Goal: Task Accomplishment & Management: Manage account settings

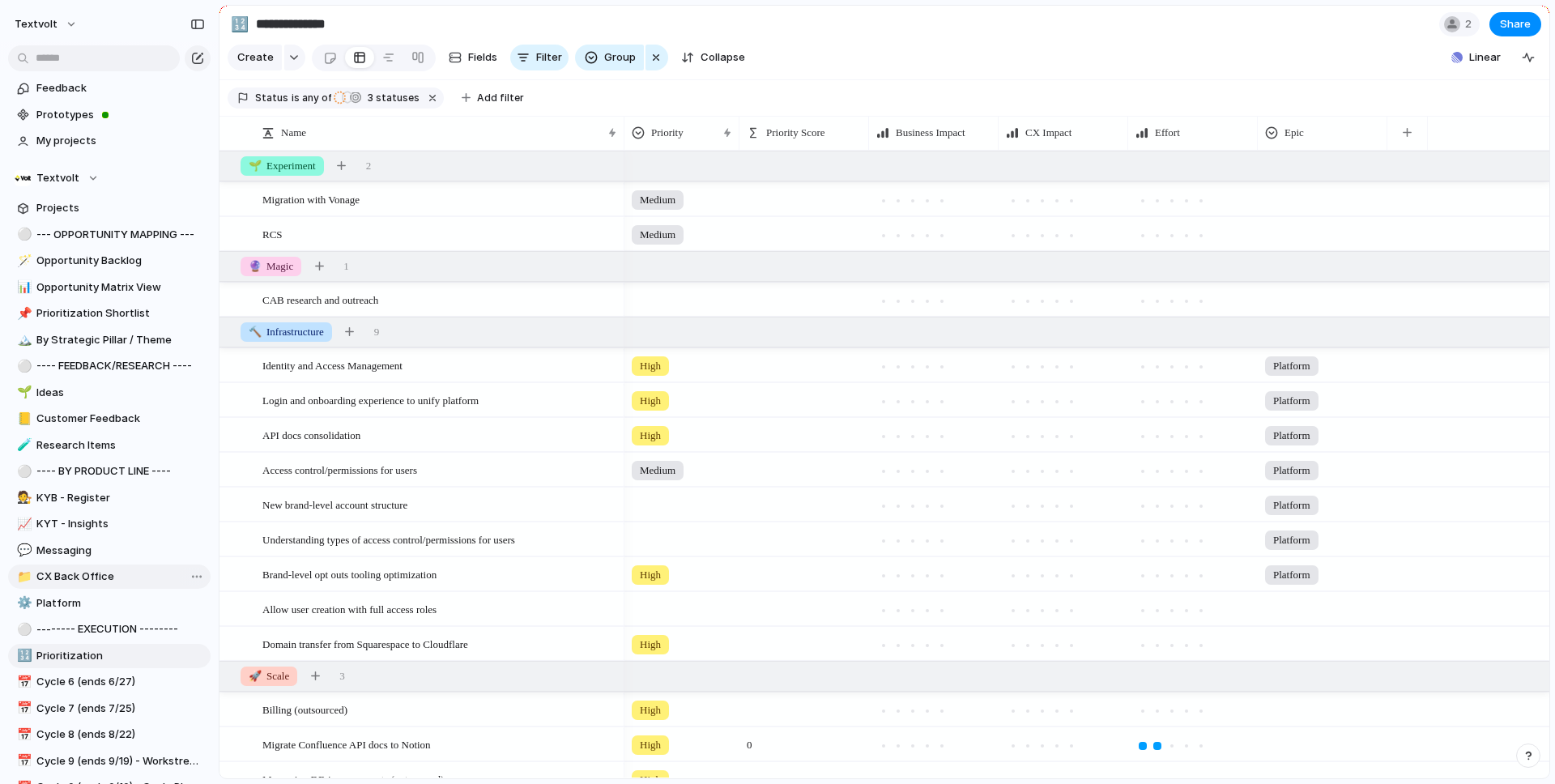
click at [81, 576] on span "CX Back Office" at bounding box center [121, 577] width 168 height 17
type input "**********"
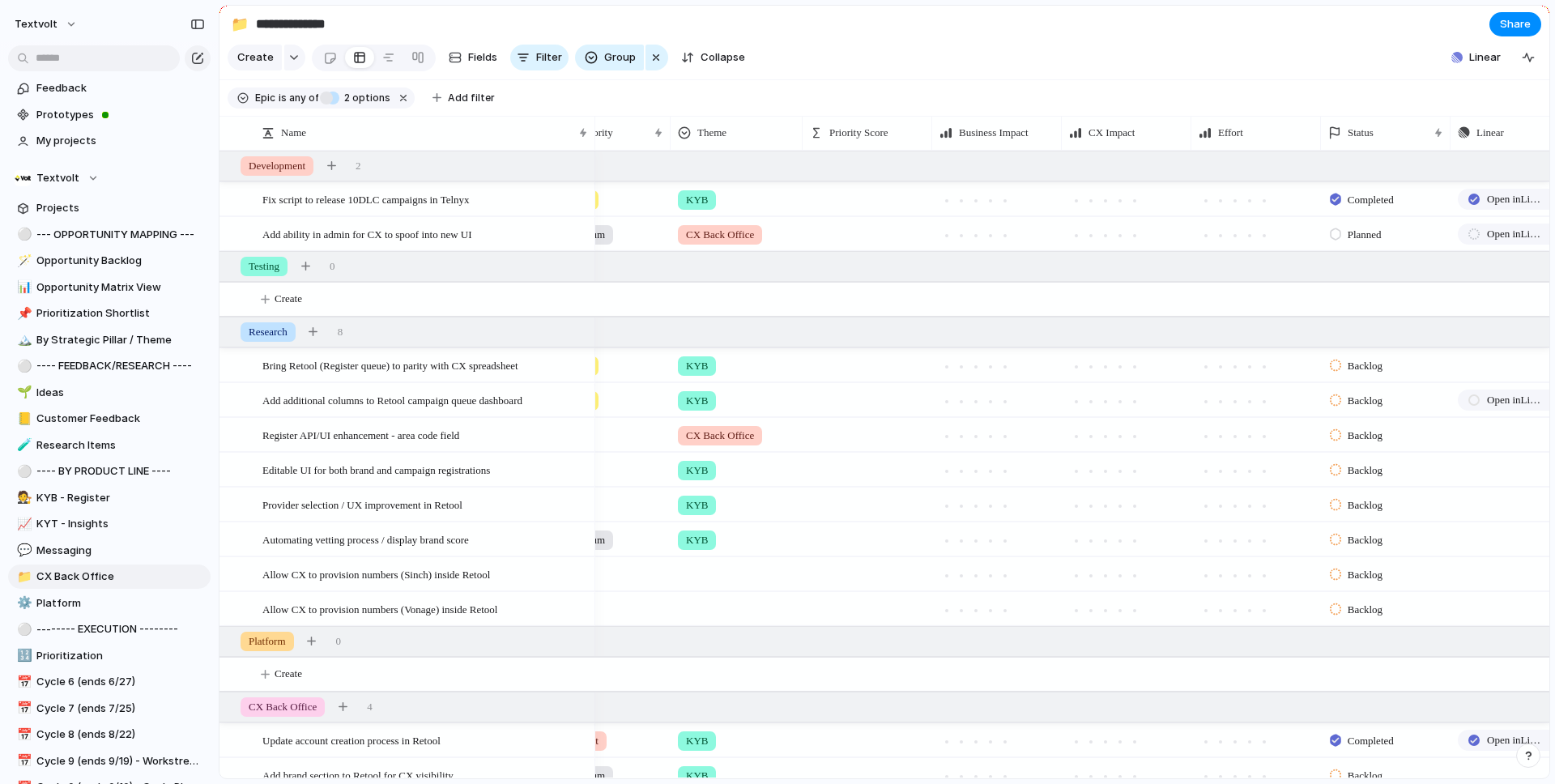
scroll to position [0, 198]
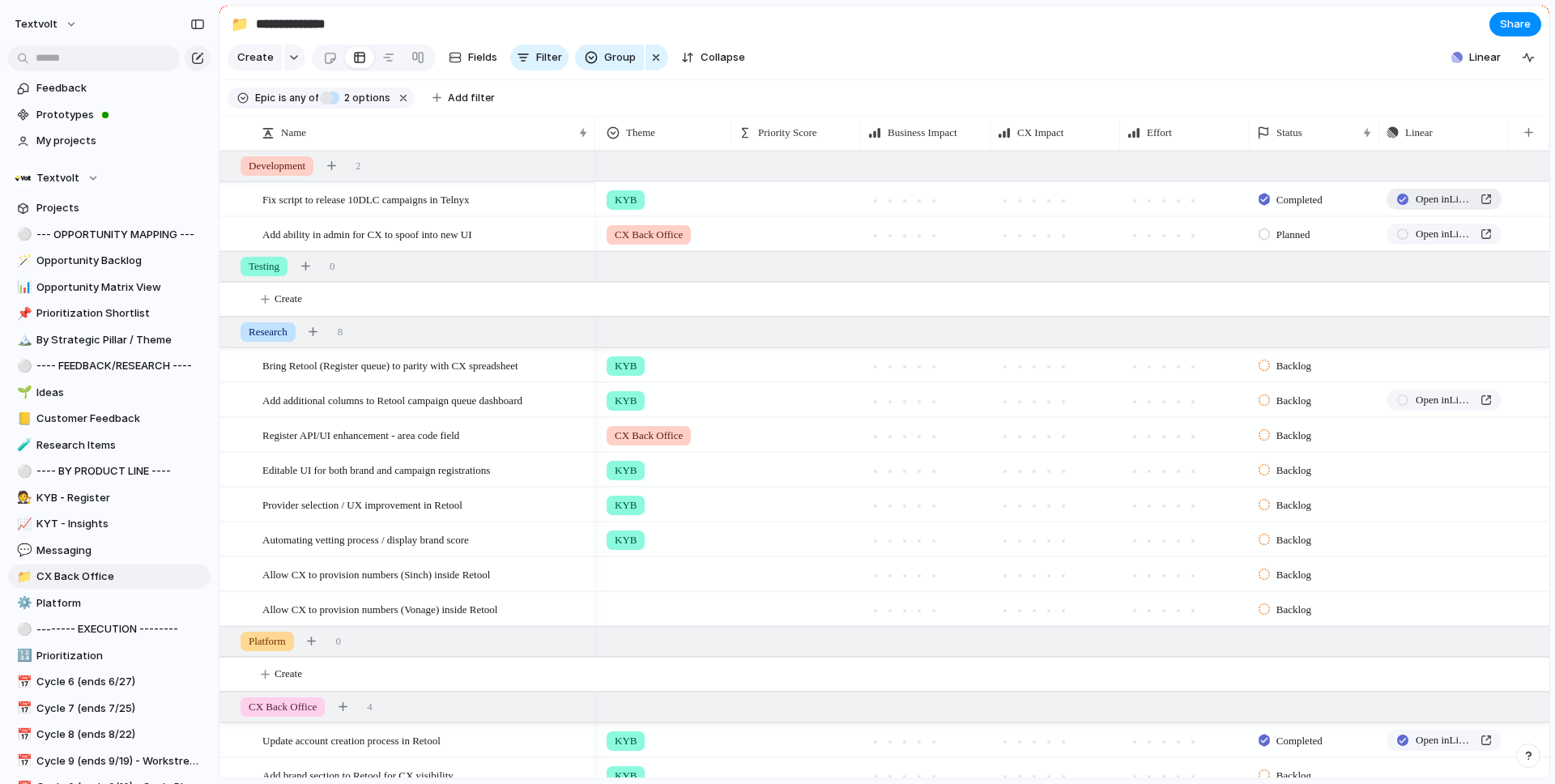
click at [1461, 198] on span "Open in Linear" at bounding box center [1445, 199] width 59 height 17
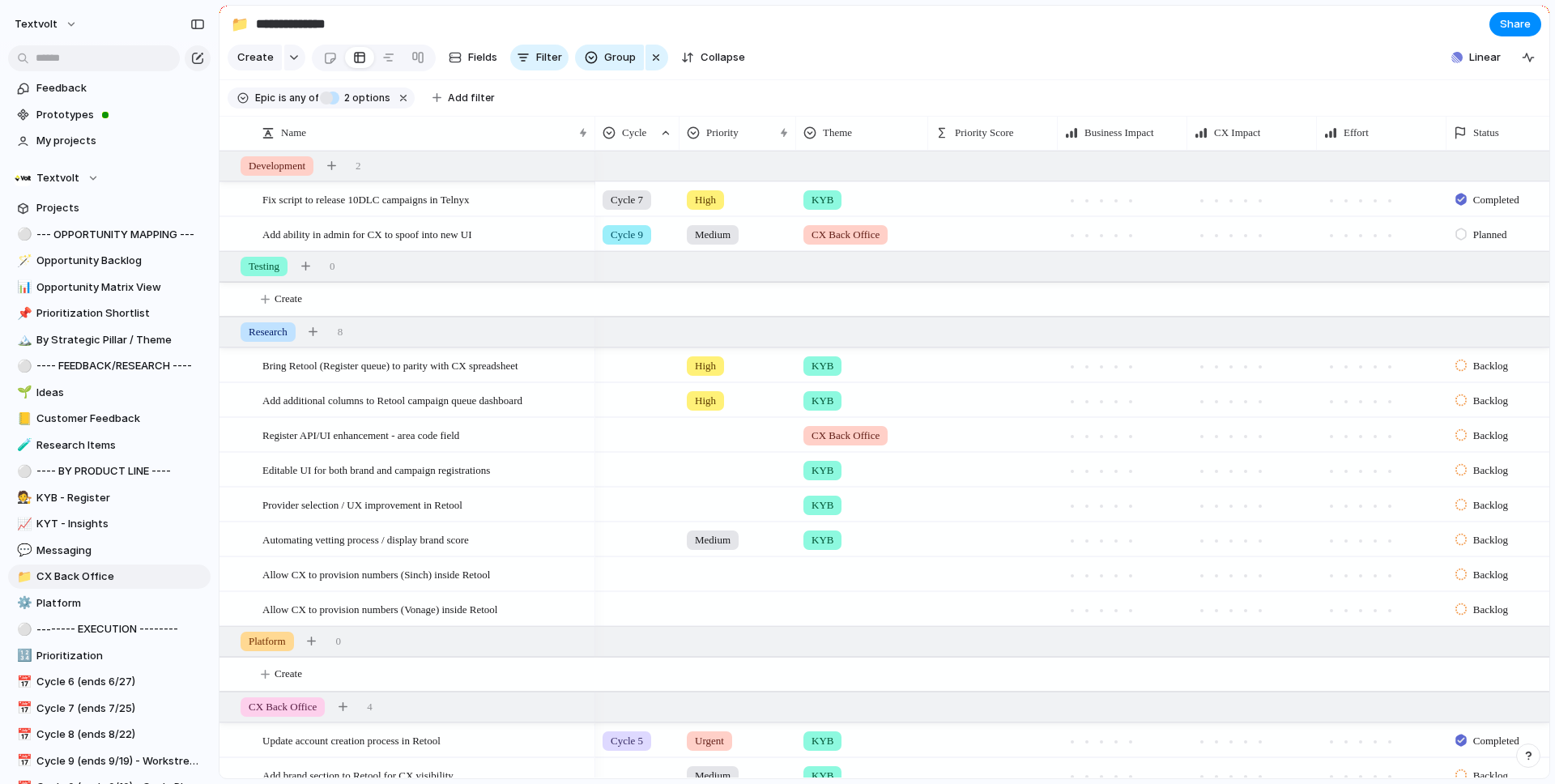
scroll to position [0, 168]
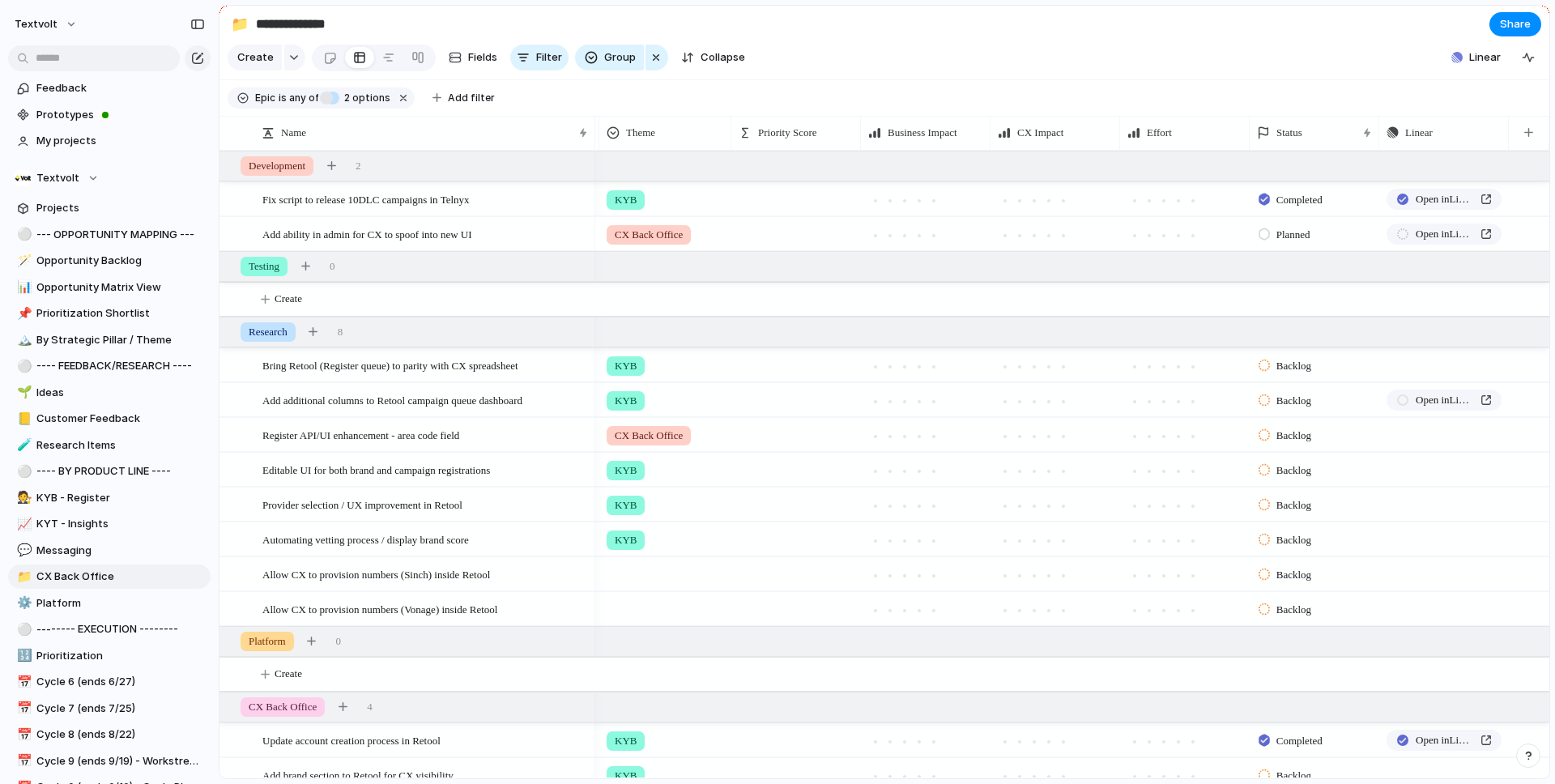
click at [1325, 238] on div "Planned" at bounding box center [1314, 232] width 128 height 28
click at [1299, 390] on span "Completed" at bounding box center [1303, 385] width 57 height 17
click at [336, 164] on div "button" at bounding box center [332, 165] width 9 height 9
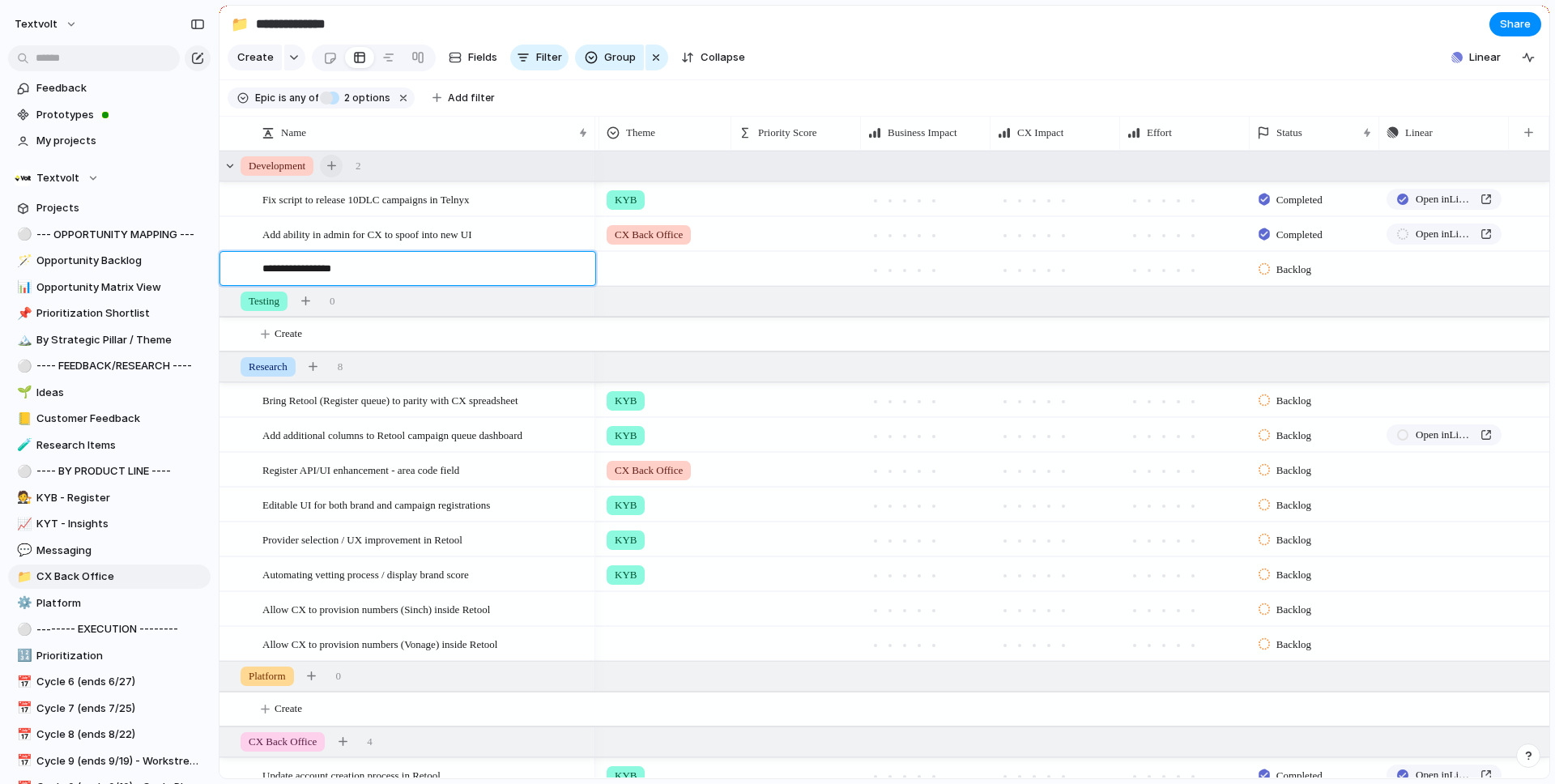
type textarea "**********"
click at [656, 262] on div at bounding box center [665, 266] width 130 height 27
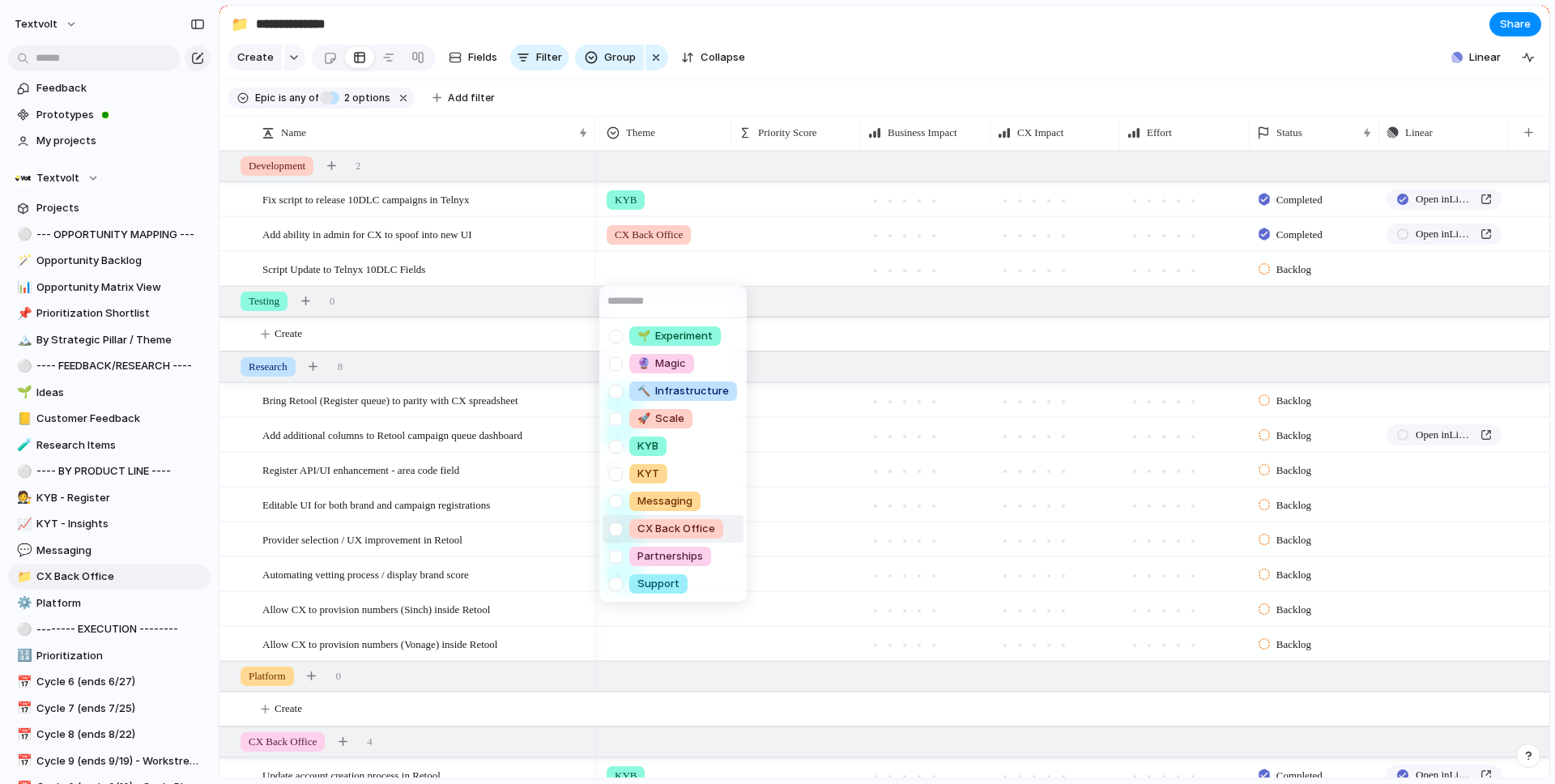
click at [620, 527] on div at bounding box center [616, 529] width 28 height 28
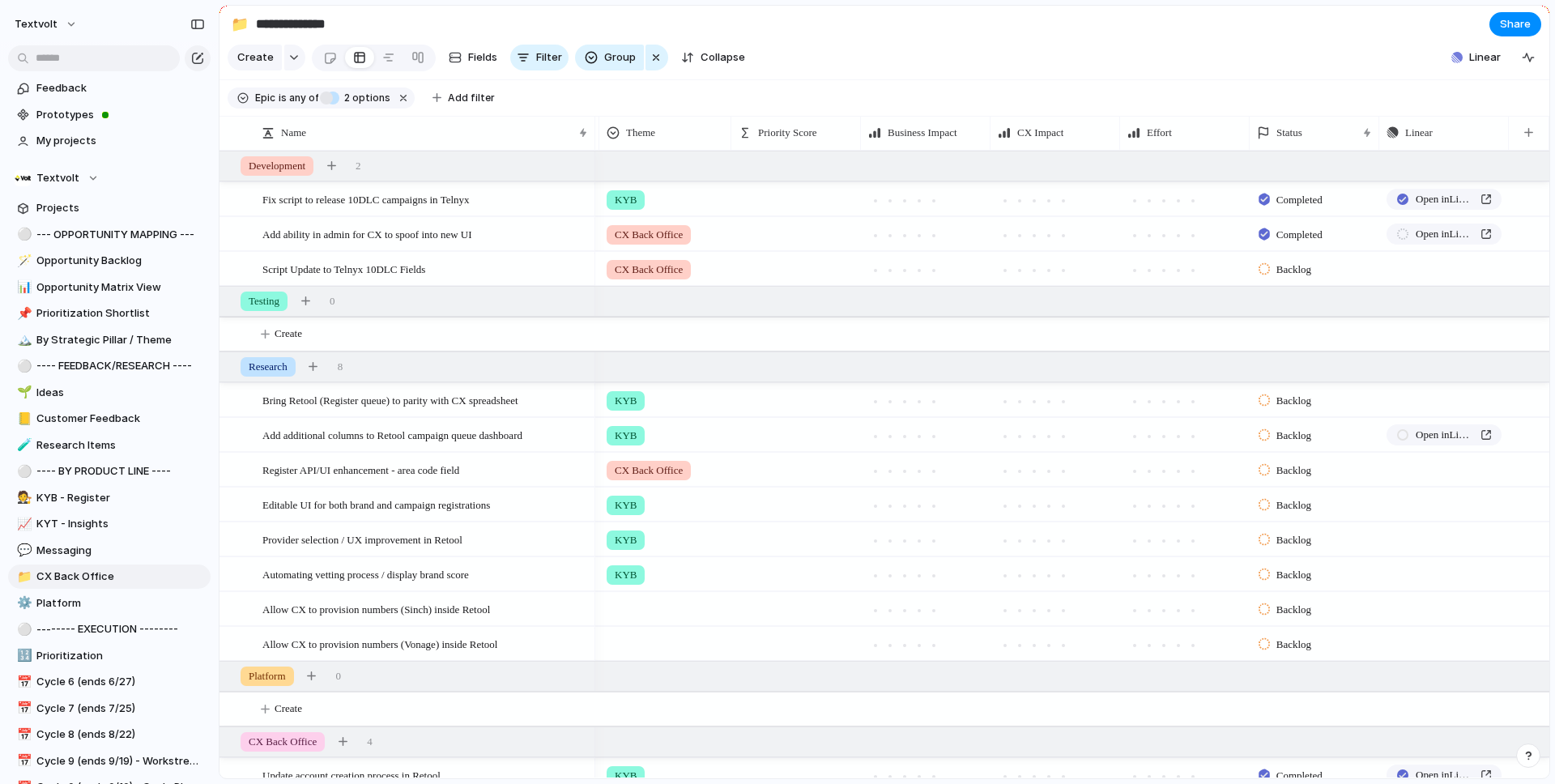
click at [855, 49] on div "🌱 Experiment 🔮 Magic 🔨 Infrastructure 🚀 Scale KYB KYT Messaging CX Back Office …" at bounding box center [777, 392] width 1555 height 784
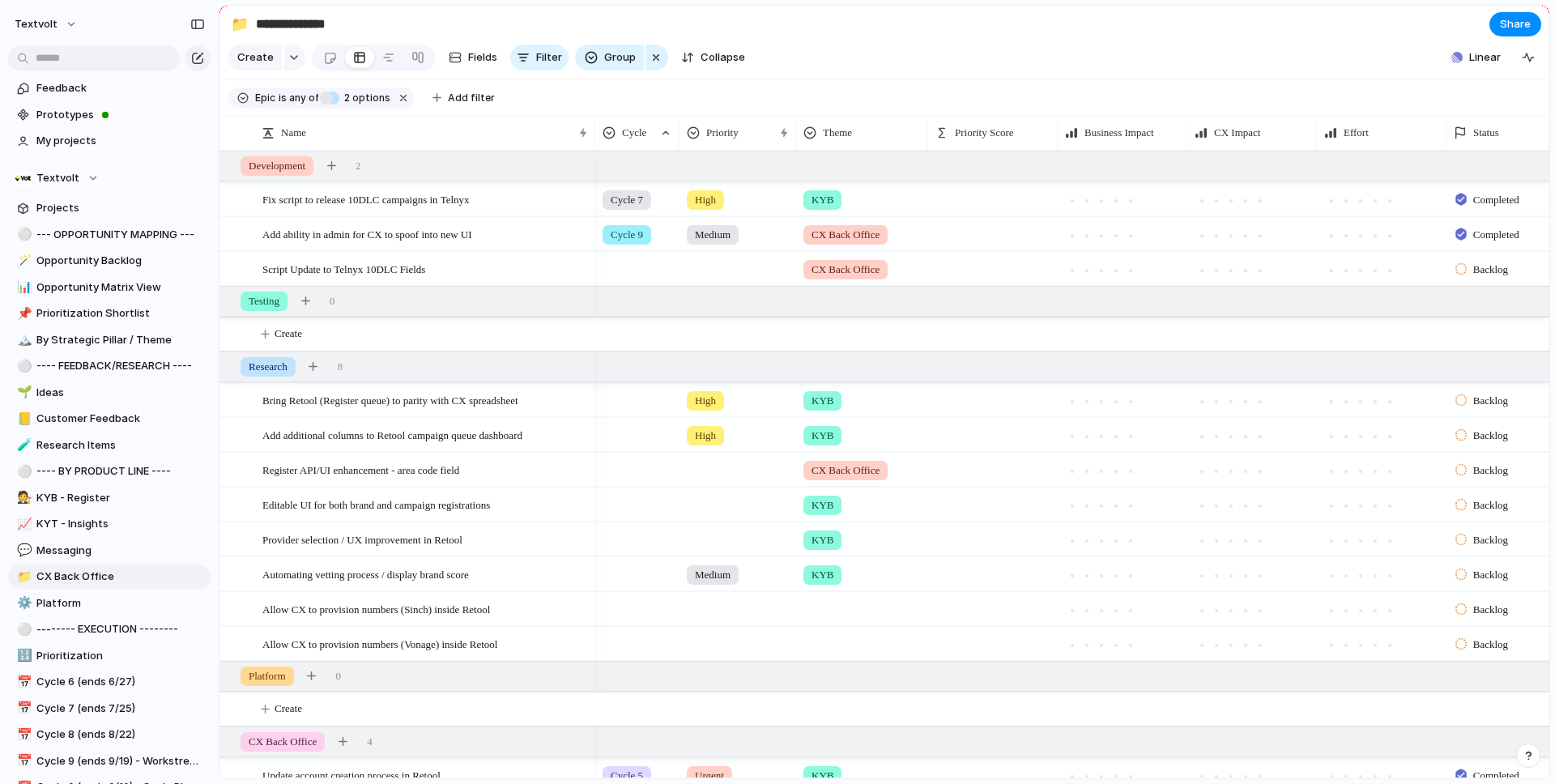
click at [741, 271] on div at bounding box center [737, 266] width 115 height 27
click at [718, 360] on span "High" at bounding box center [710, 363] width 23 height 17
click at [464, 273] on div "Script Update to Telnyx 10DLC Fields" at bounding box center [426, 270] width 327 height 33
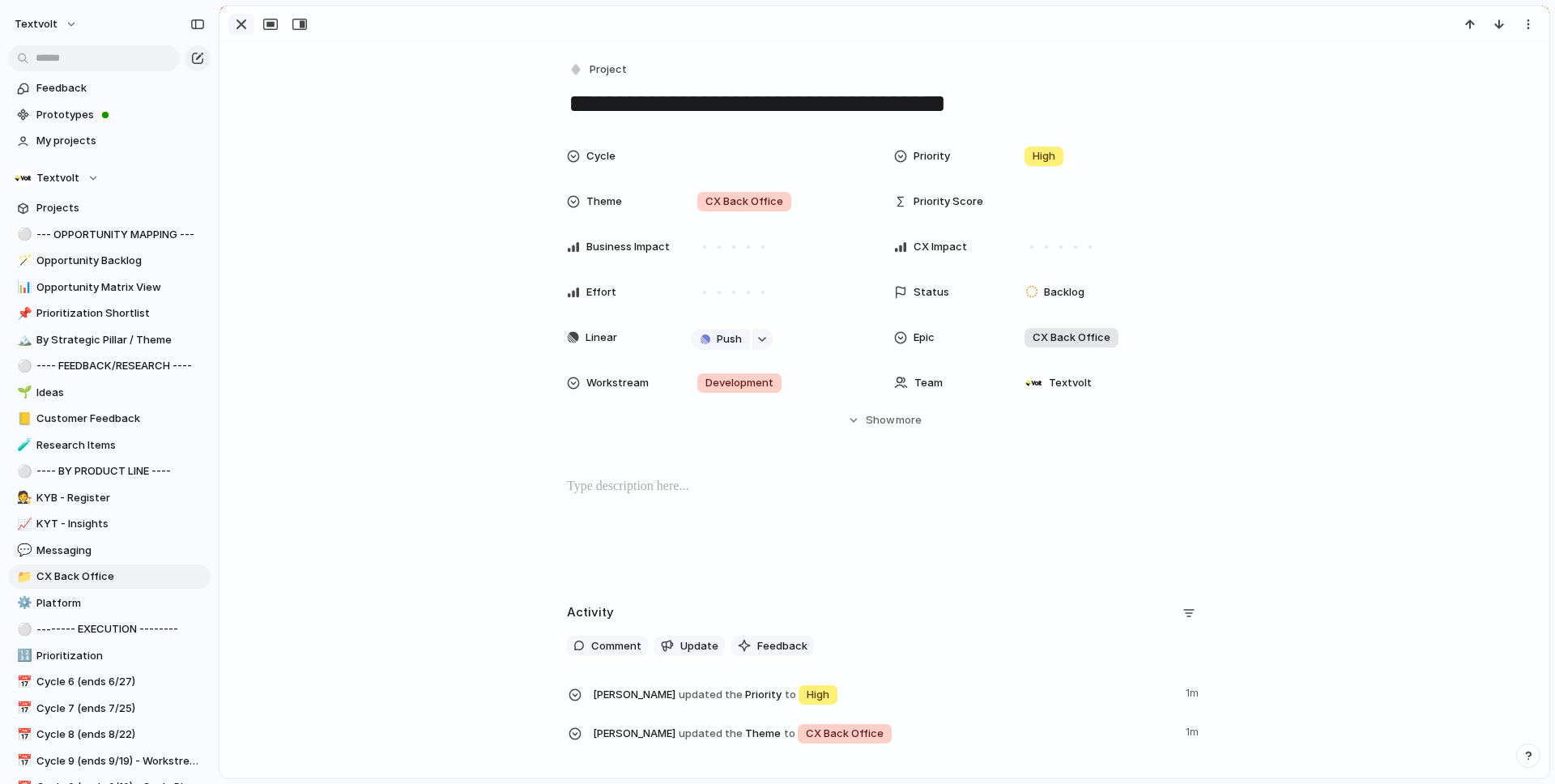
click at [241, 23] on div "button" at bounding box center [242, 24] width 19 height 19
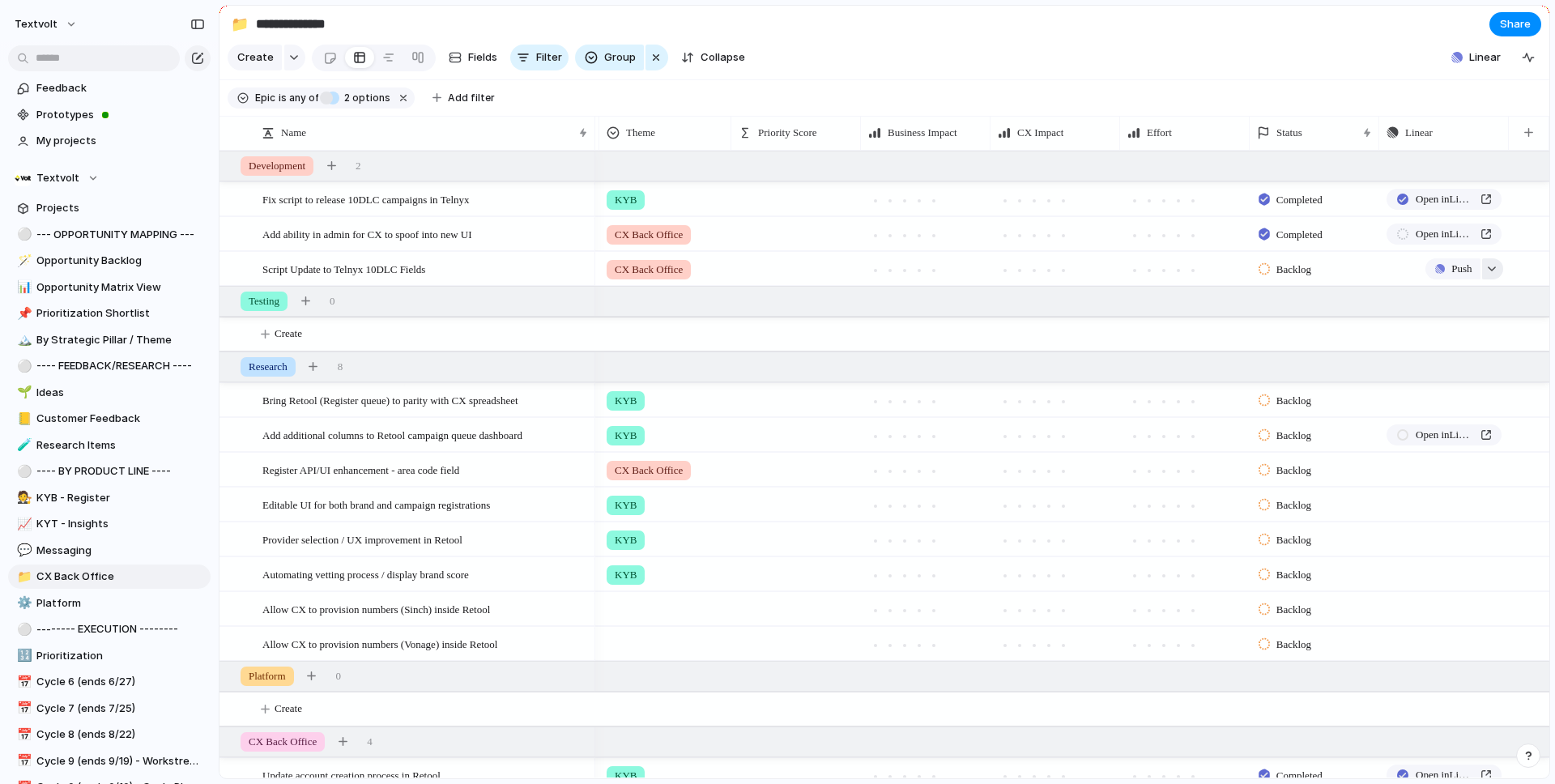
click at [1493, 267] on div "button" at bounding box center [1491, 269] width 11 height 6
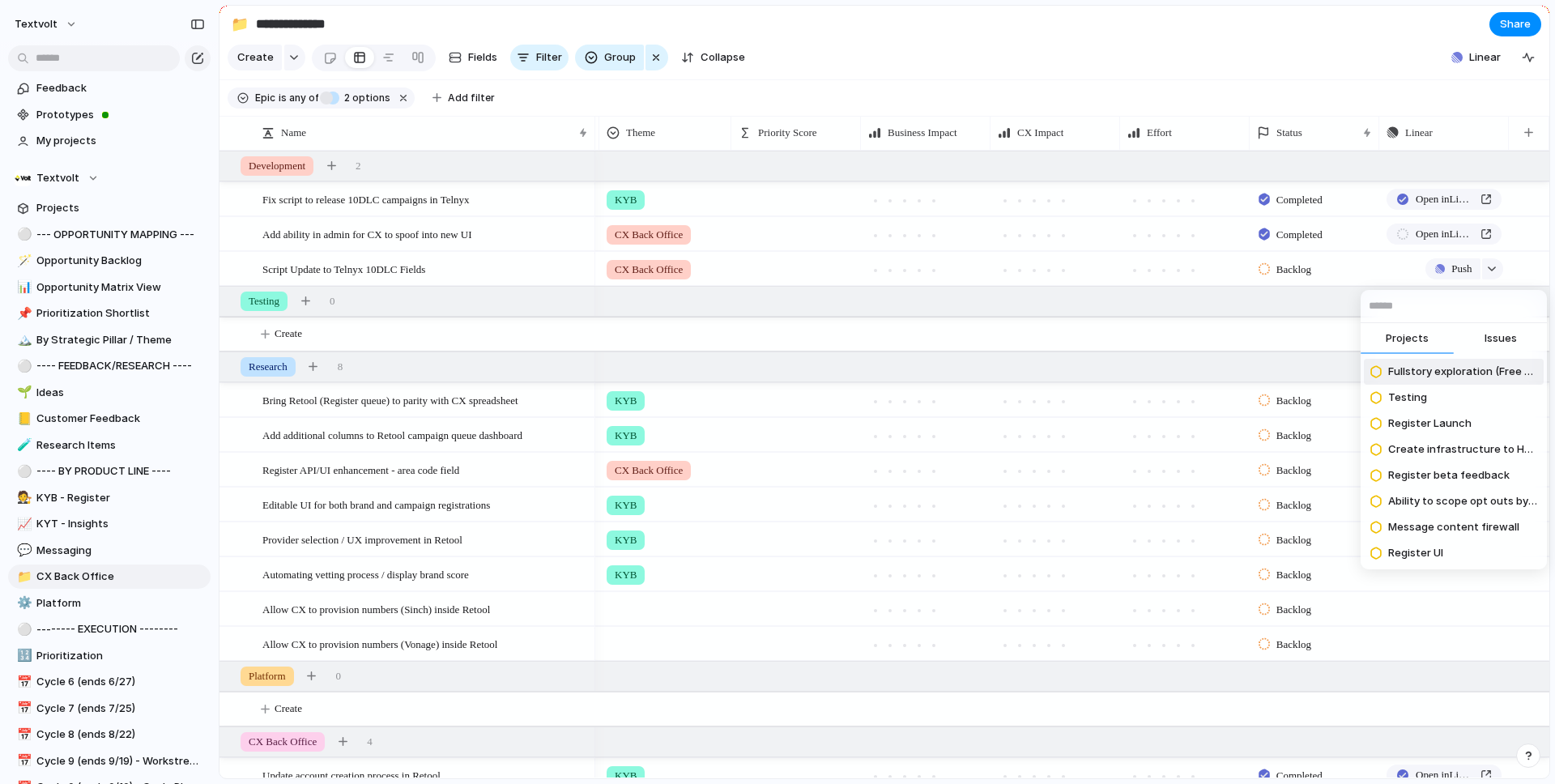
click at [1496, 338] on span "Issues" at bounding box center [1500, 339] width 32 height 17
click at [1470, 308] on input "text" at bounding box center [1453, 305] width 186 height 32
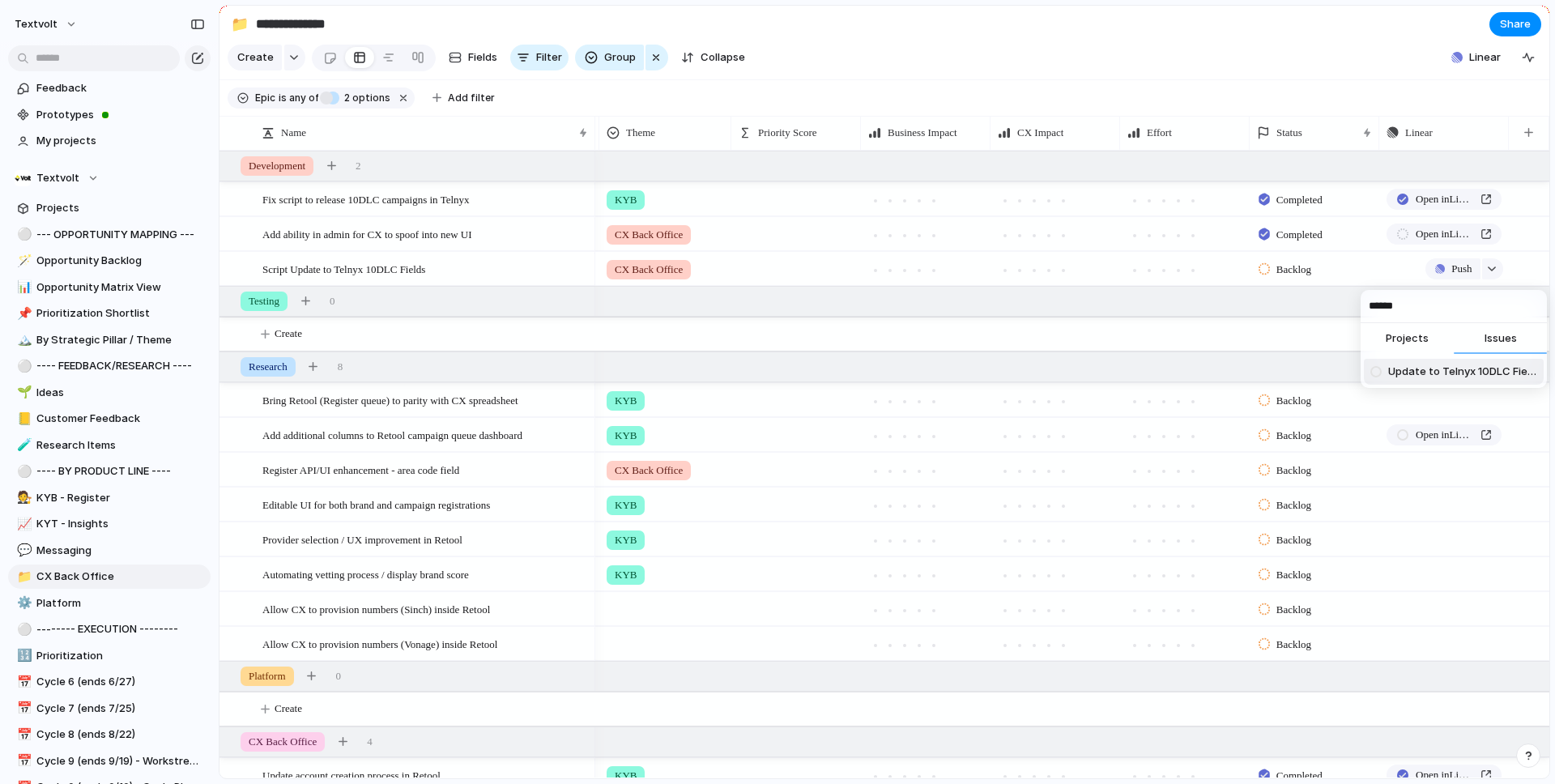
type input "******"
click at [1434, 362] on li "Update to Telnyx 10DLC Fields - Script Update Needed" at bounding box center [1453, 372] width 179 height 26
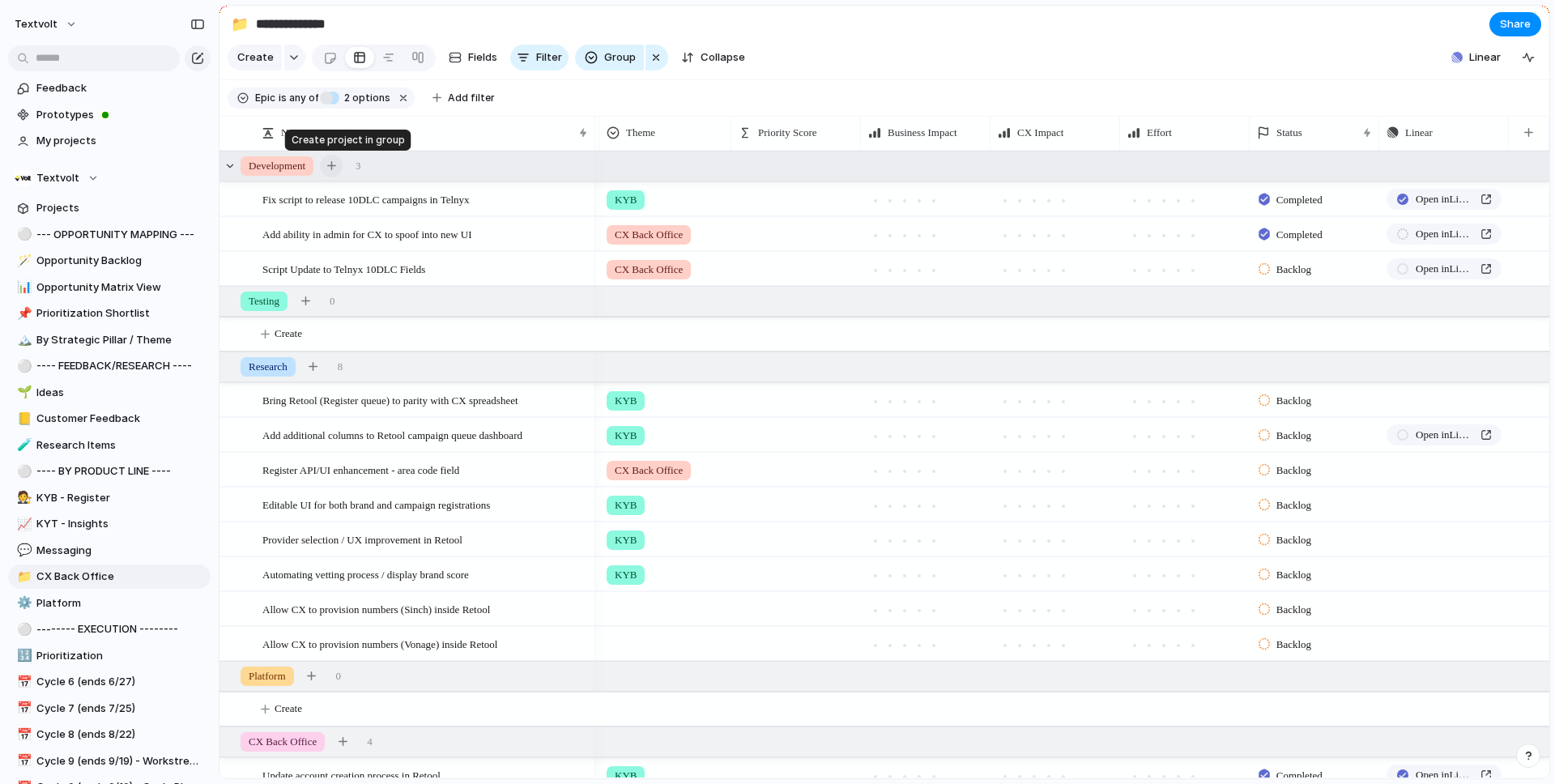
click at [336, 168] on div "button" at bounding box center [332, 165] width 9 height 9
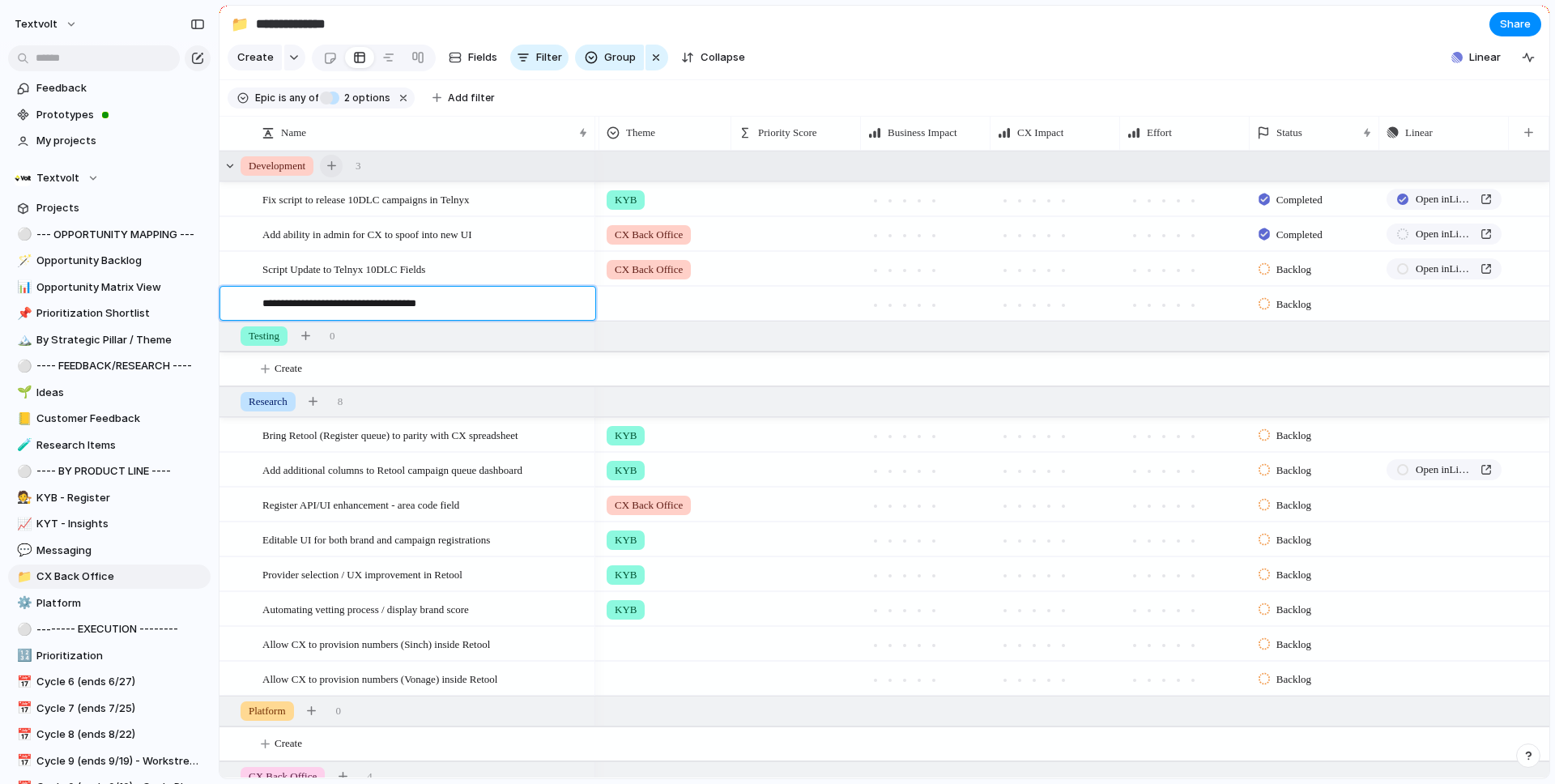
type textarea "**********"
click at [676, 309] on div at bounding box center [665, 300] width 130 height 27
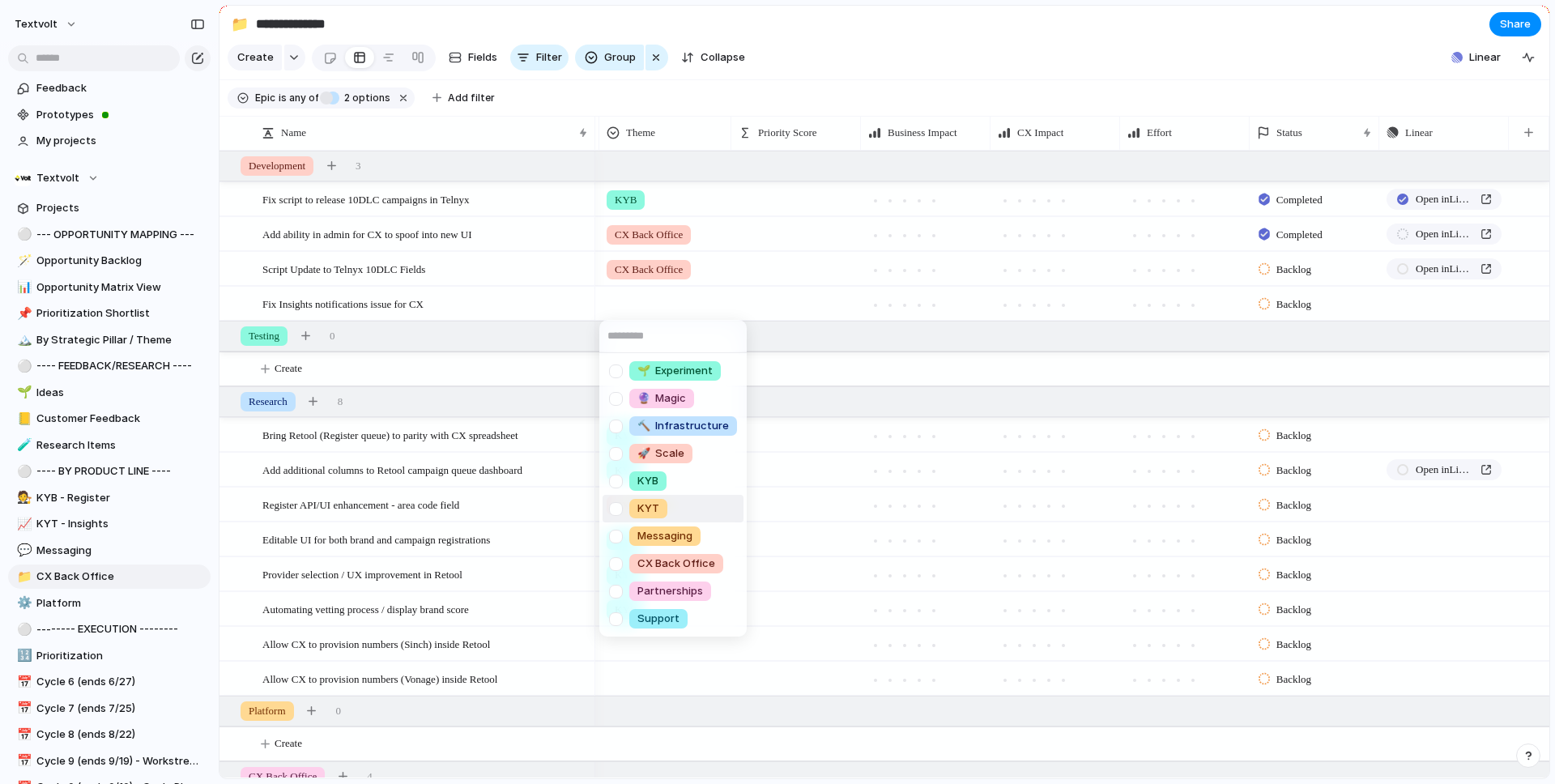
click at [646, 511] on span "KYT" at bounding box center [648, 508] width 22 height 17
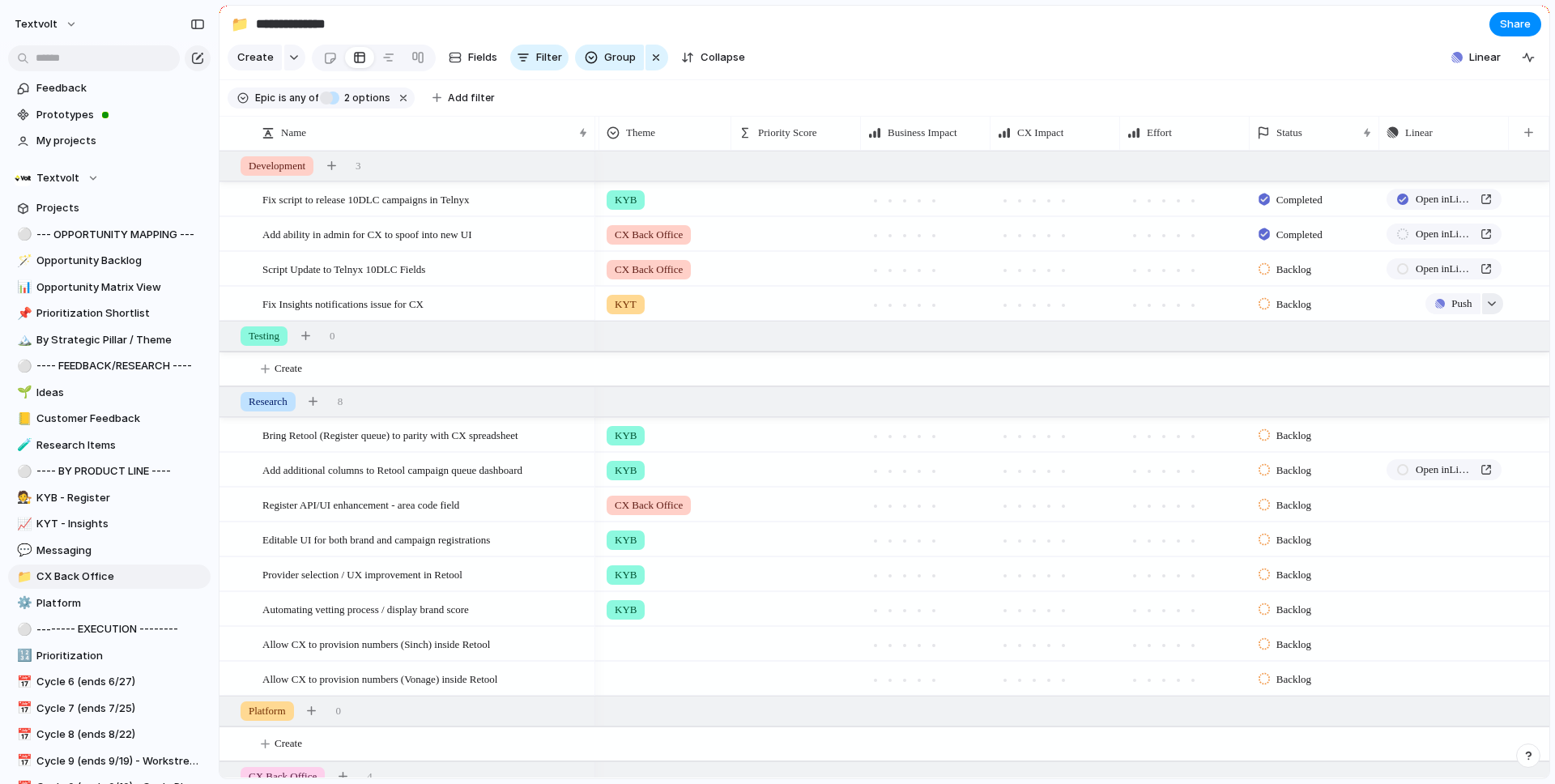
click at [1492, 305] on div "button" at bounding box center [1491, 303] width 11 height 6
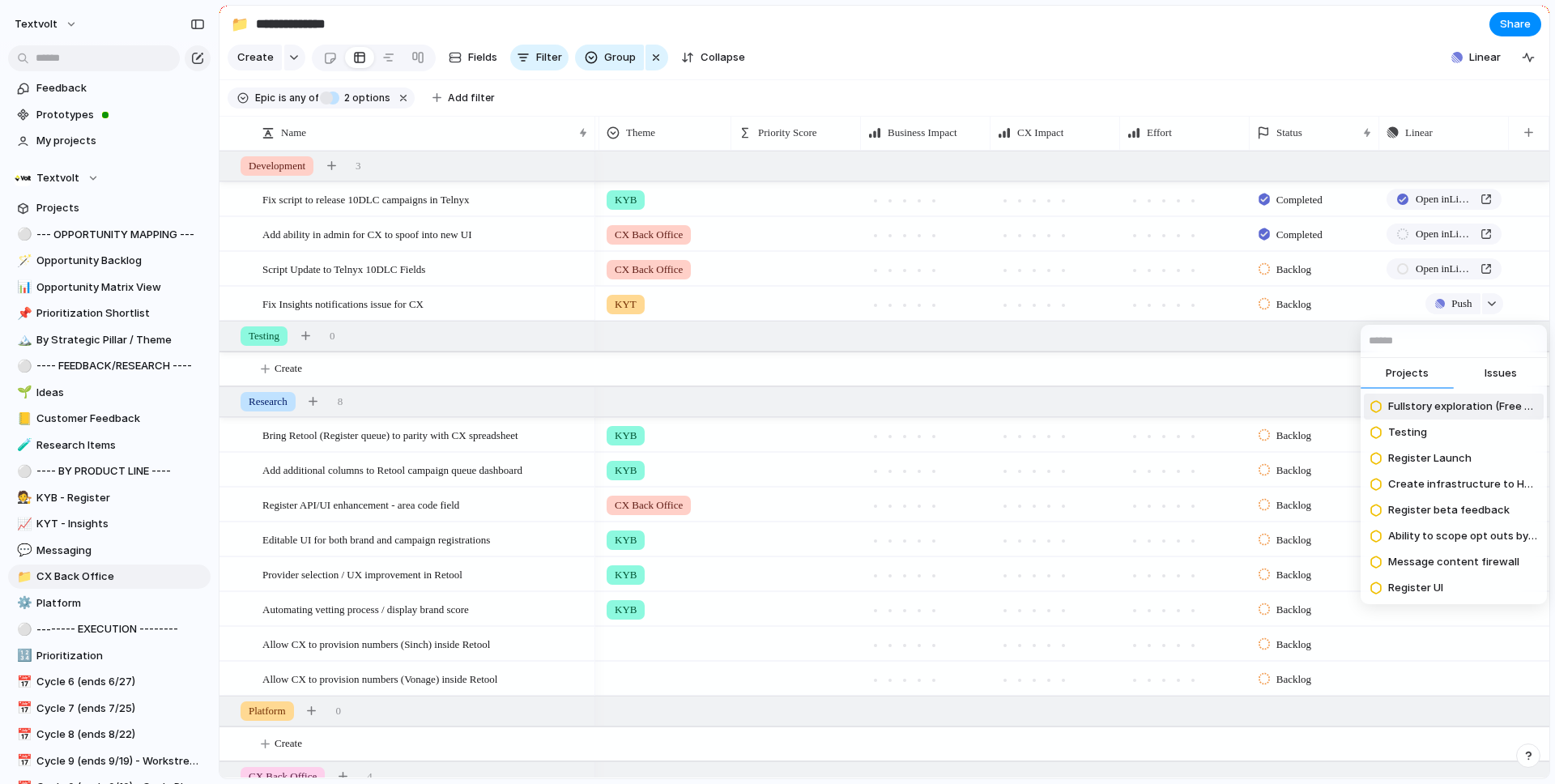
click at [1503, 374] on span "Issues" at bounding box center [1500, 373] width 32 height 17
click at [1482, 343] on input "text" at bounding box center [1453, 340] width 186 height 32
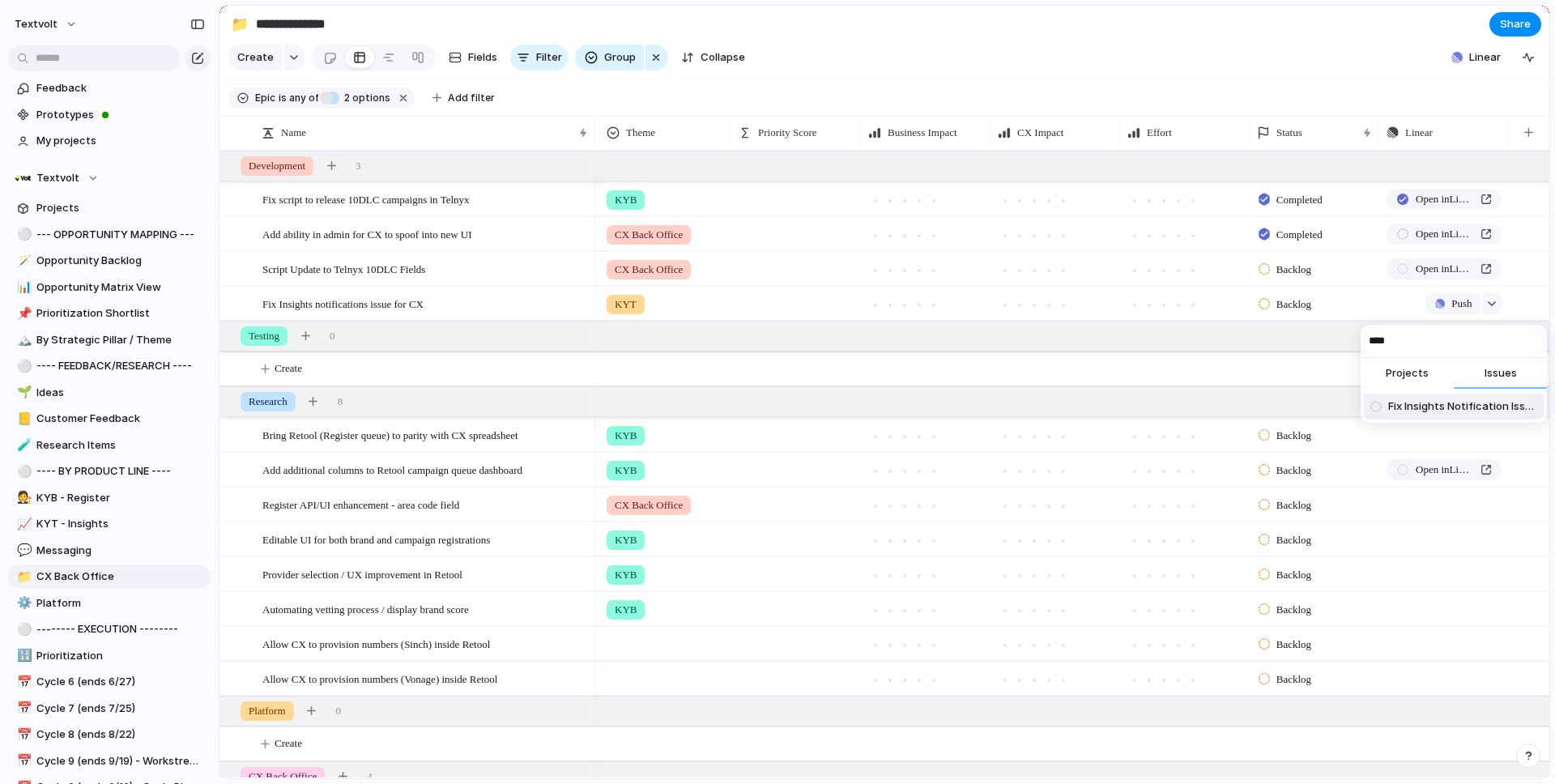
type input "****"
click at [1457, 407] on span "Fix Insights Notification Issue for CS team" at bounding box center [1462, 406] width 149 height 17
click at [119, 529] on span "KYT - Insights" at bounding box center [121, 523] width 168 height 17
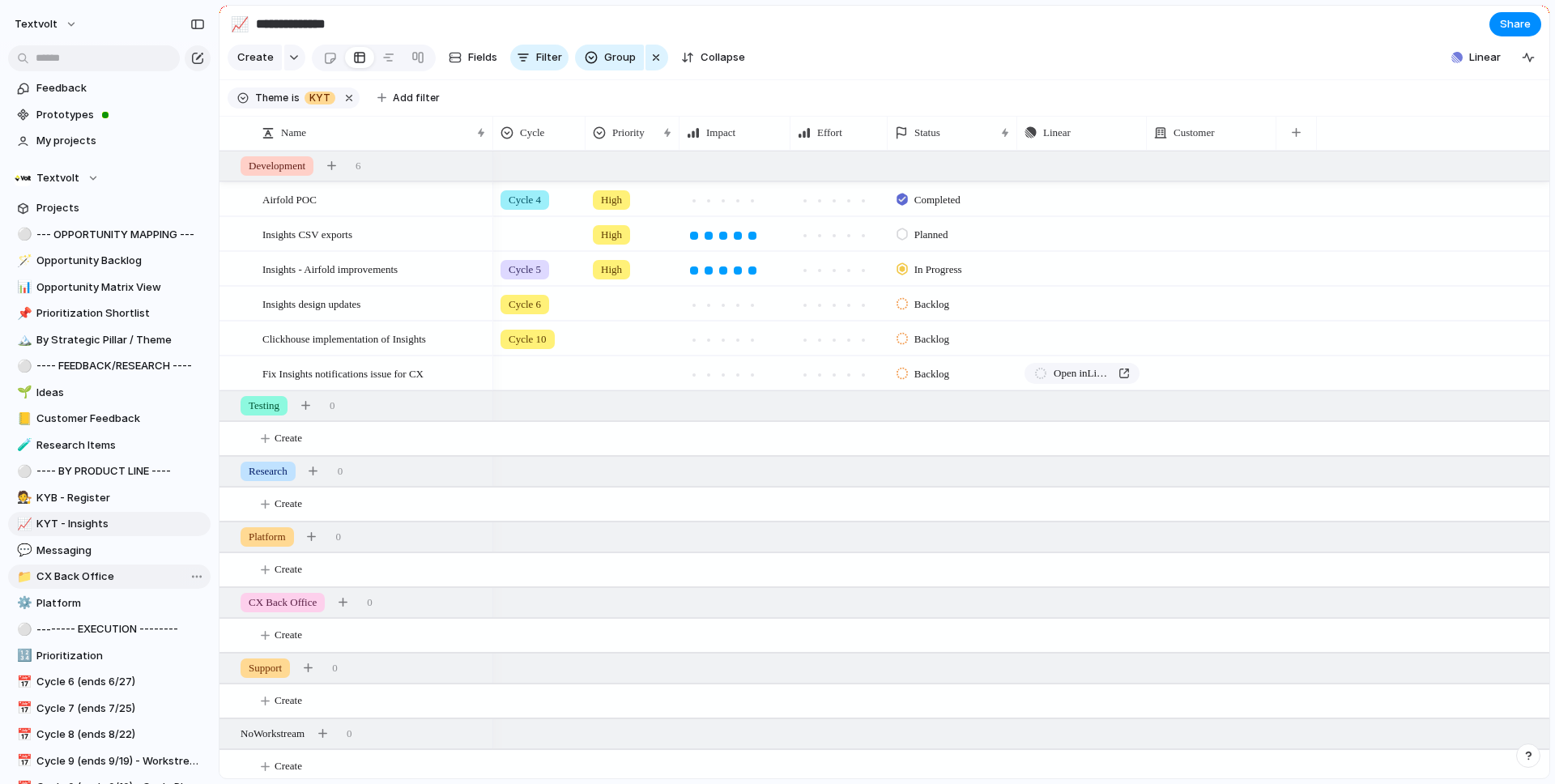
click at [106, 573] on span "CX Back Office" at bounding box center [121, 577] width 168 height 17
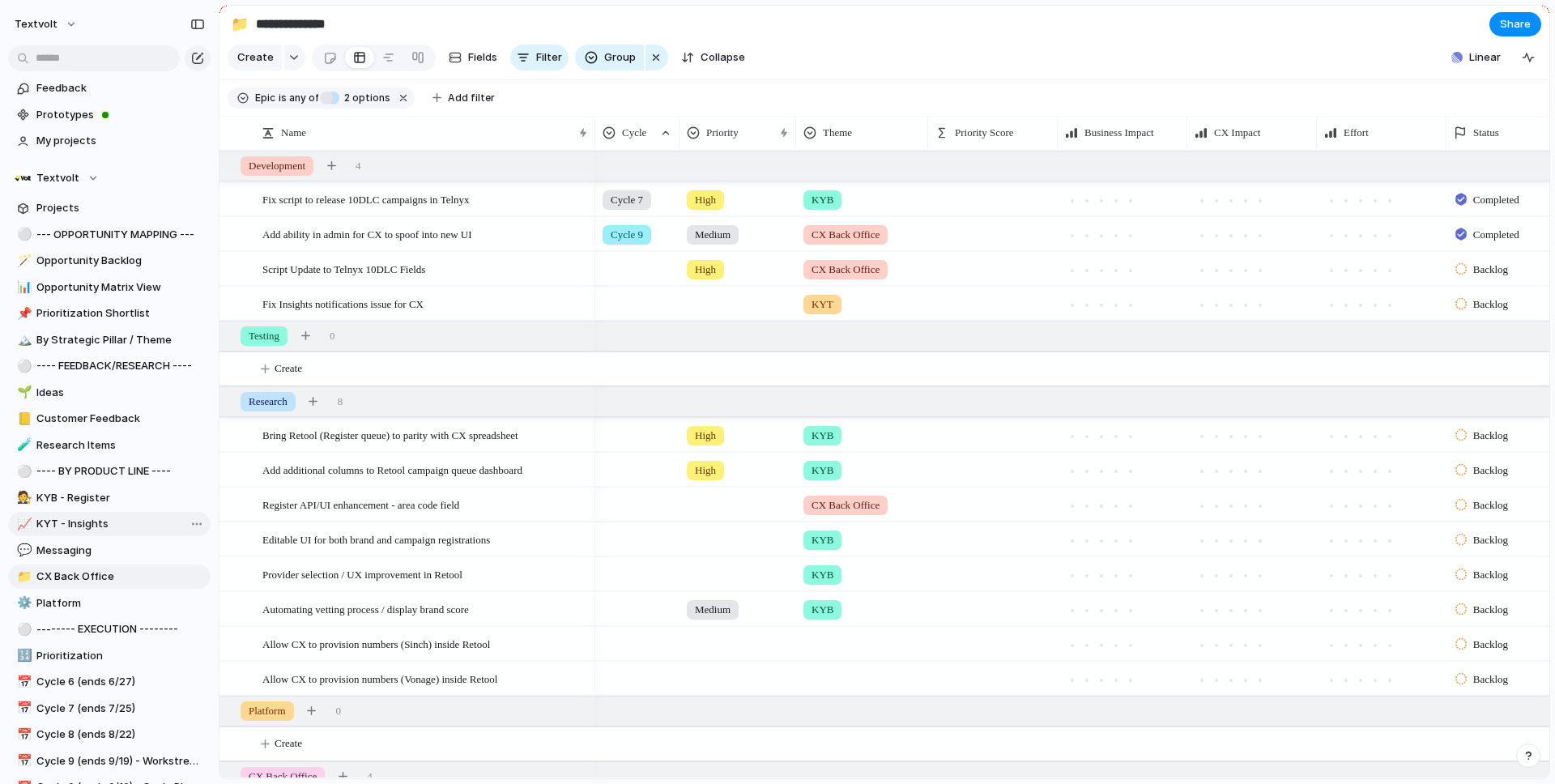
click at [105, 526] on span "KYT - Insights" at bounding box center [121, 523] width 168 height 17
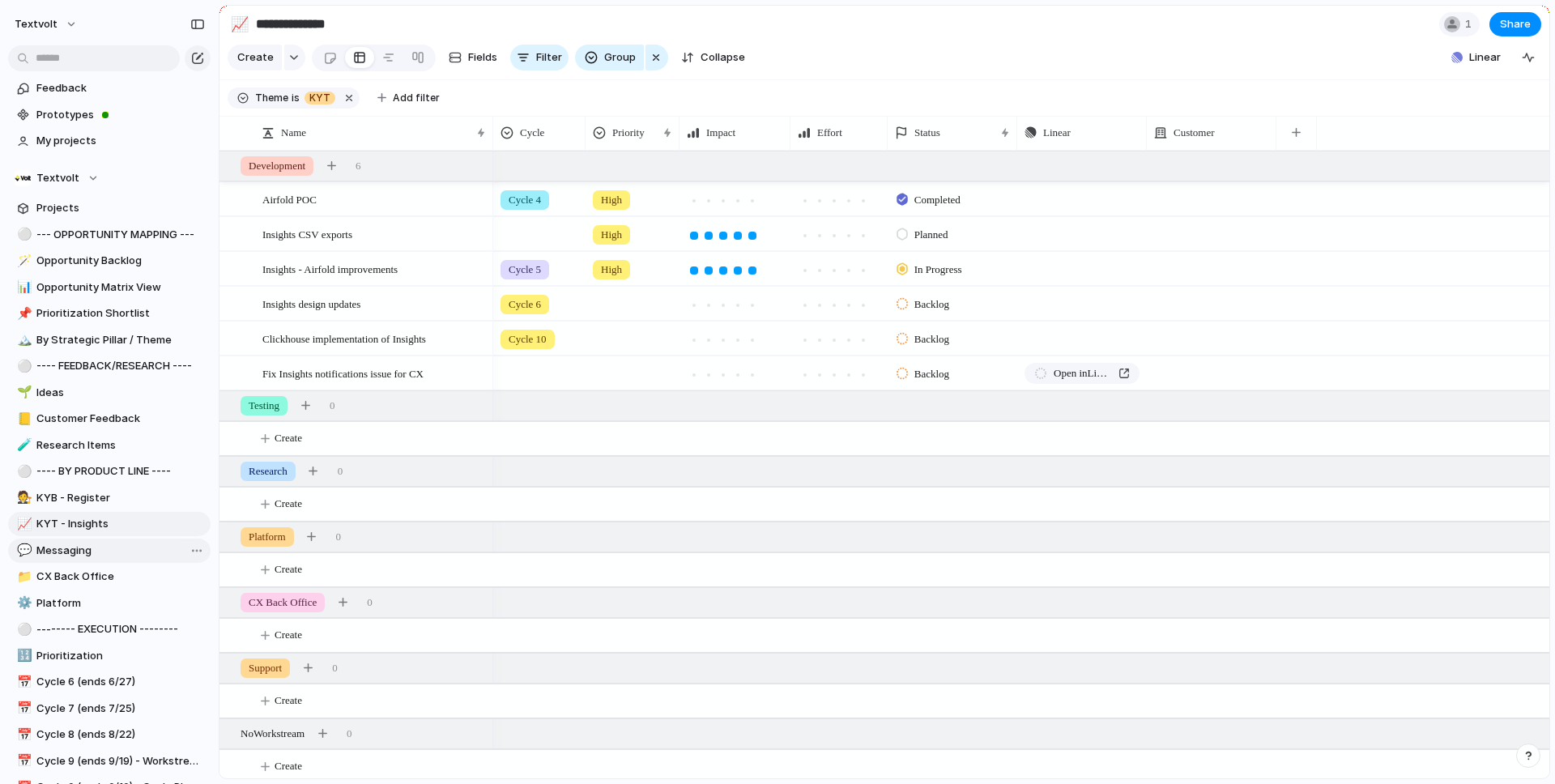
click at [106, 550] on span "Messaging" at bounding box center [121, 550] width 168 height 17
type input "*********"
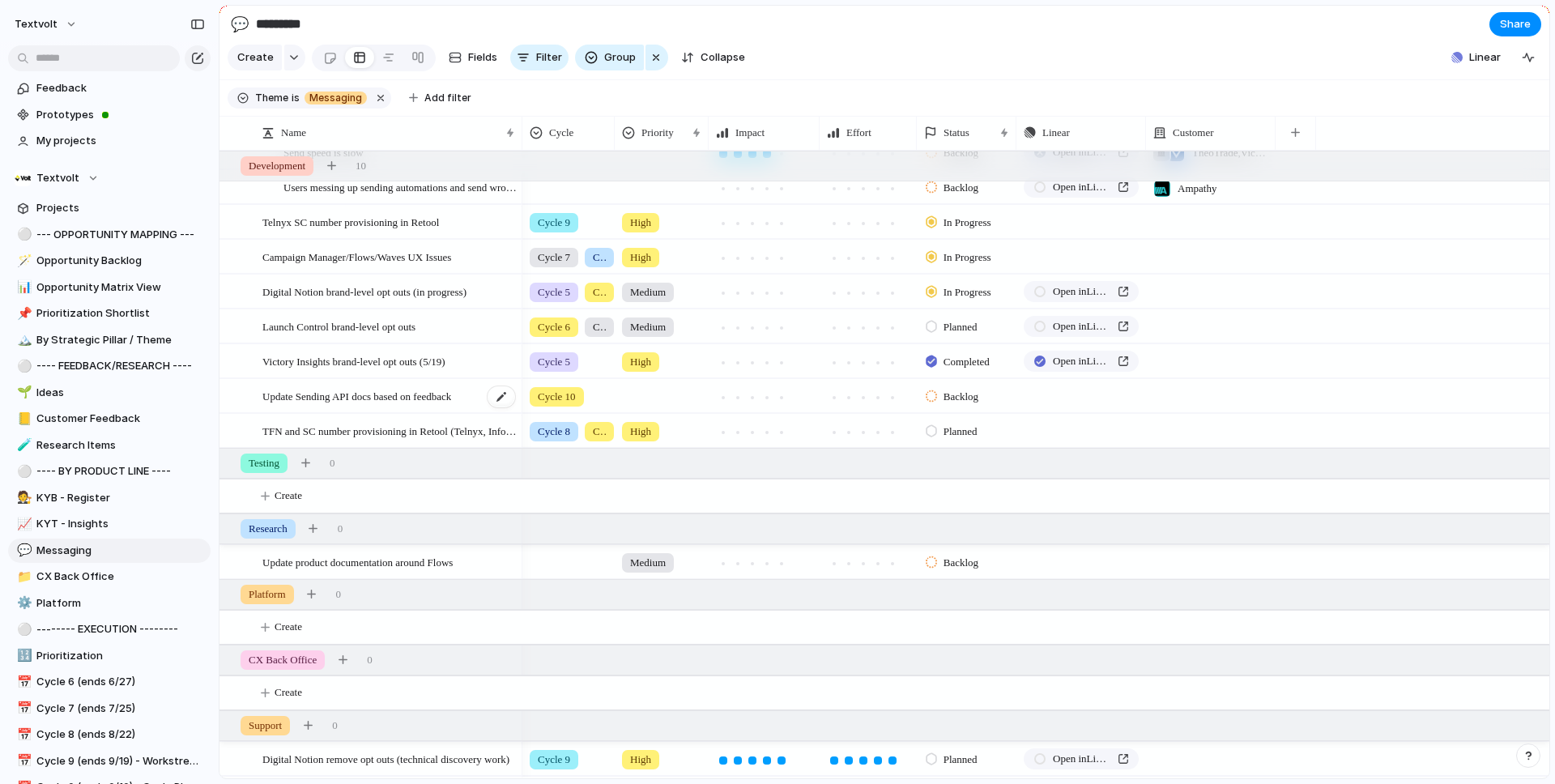
scroll to position [215, 0]
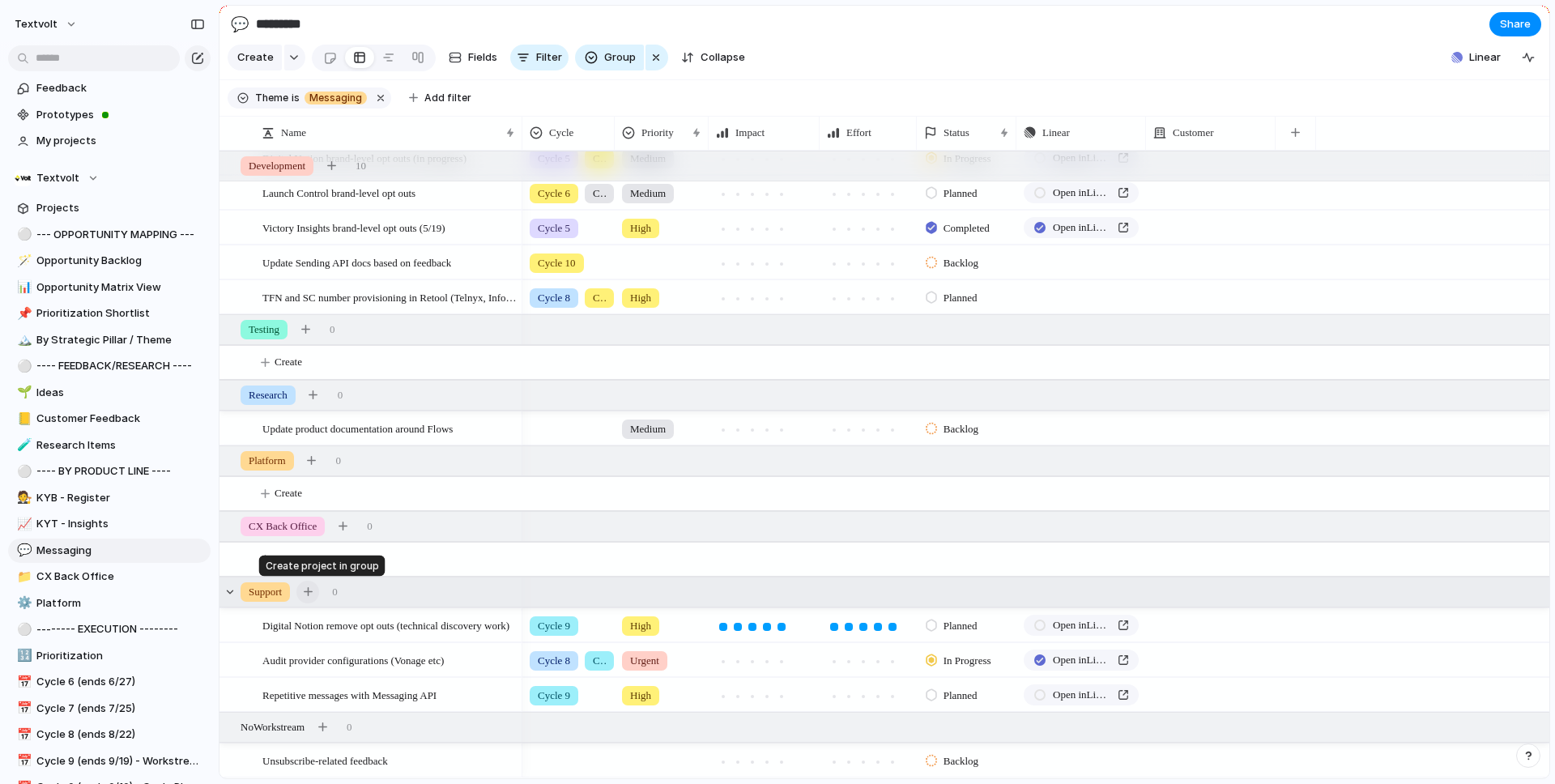
click at [312, 593] on div "button" at bounding box center [308, 592] width 9 height 9
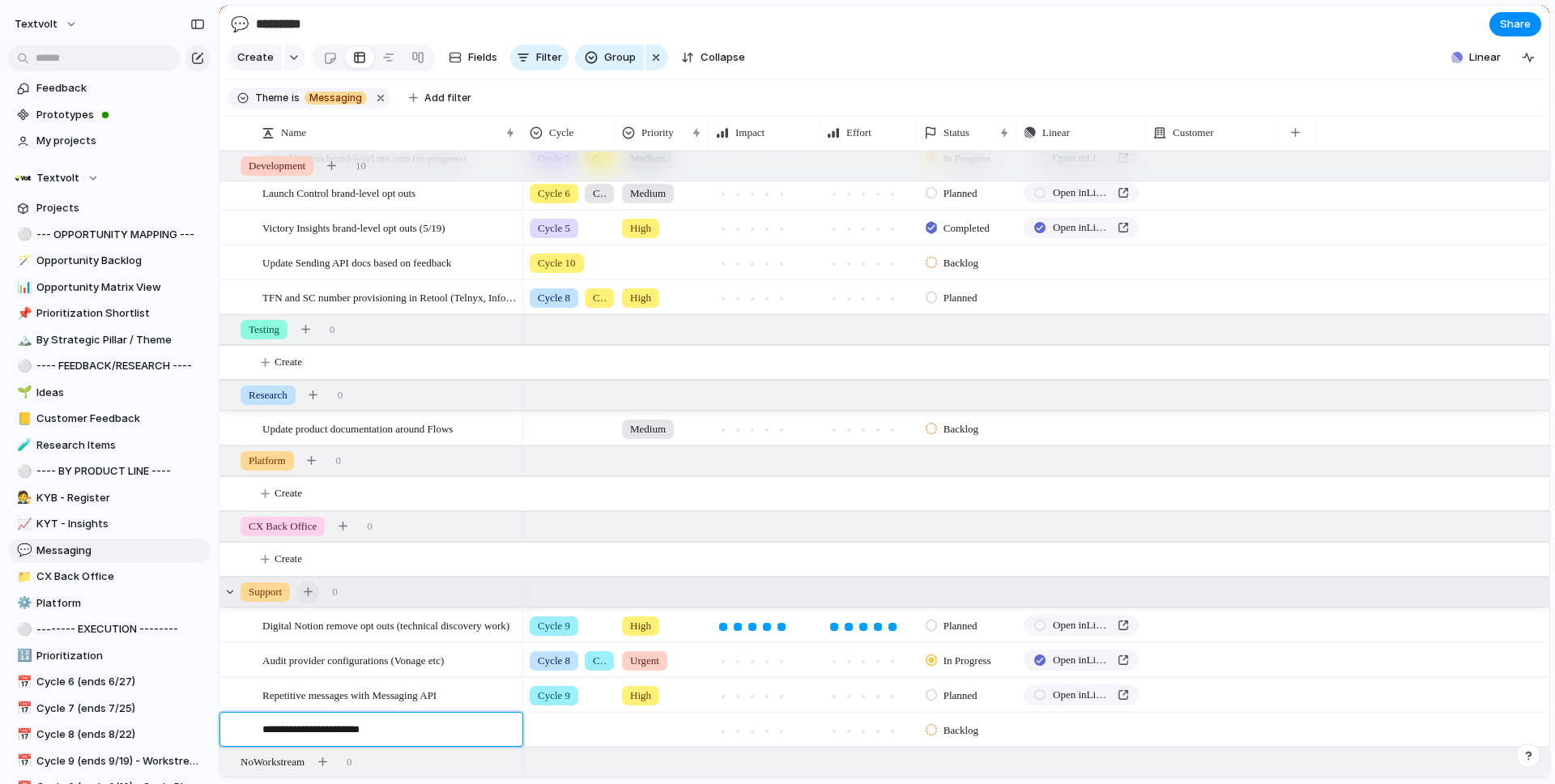
type textarea "**********"
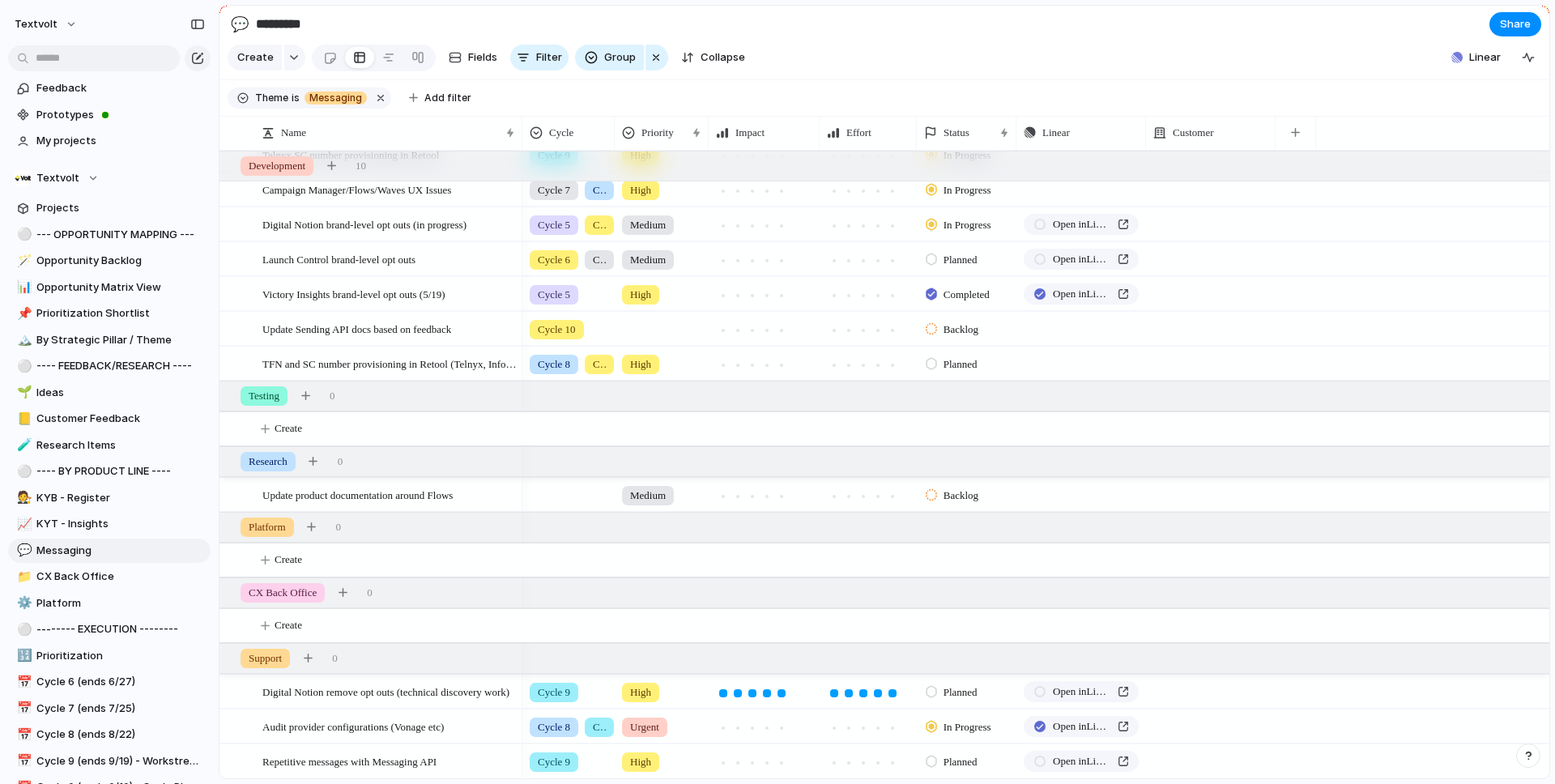
scroll to position [82, 0]
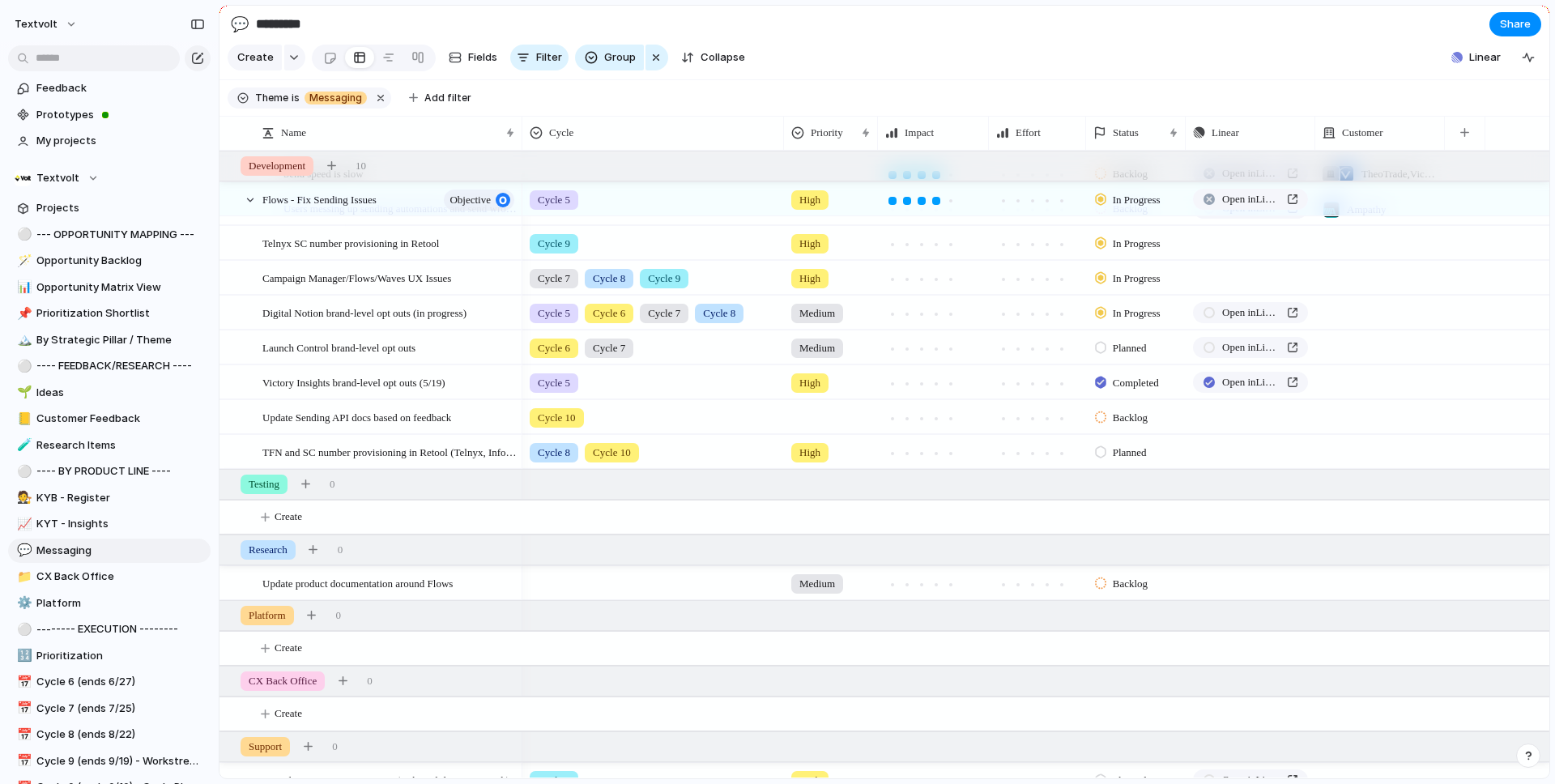
drag, startPoint x: 615, startPoint y: 134, endPoint x: 785, endPoint y: 135, distance: 170.0
click at [785, 135] on div at bounding box center [782, 132] width 8 height 34
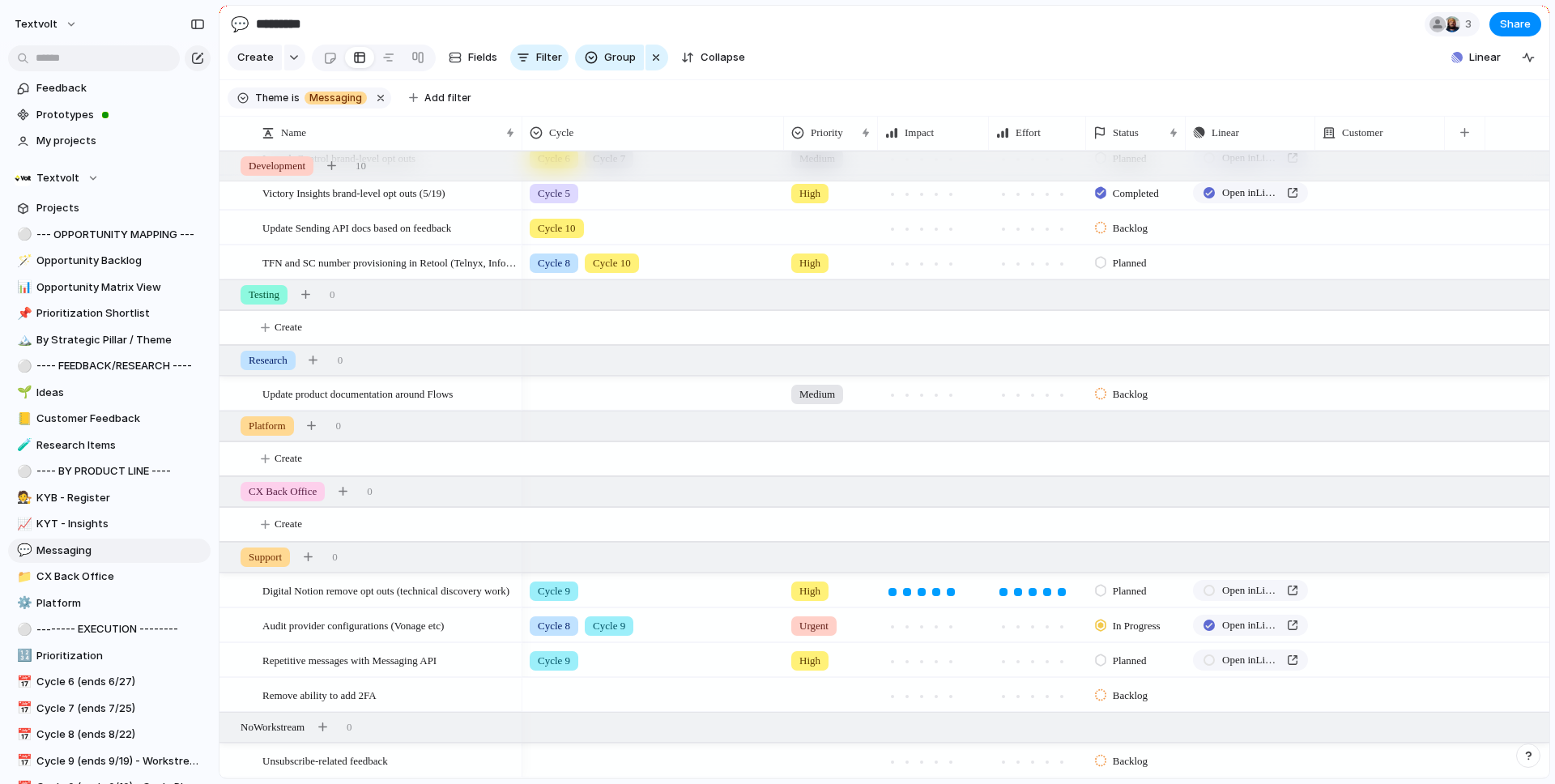
click at [819, 693] on div at bounding box center [830, 691] width 92 height 27
click at [816, 761] on span "Low" at bounding box center [813, 761] width 21 height 17
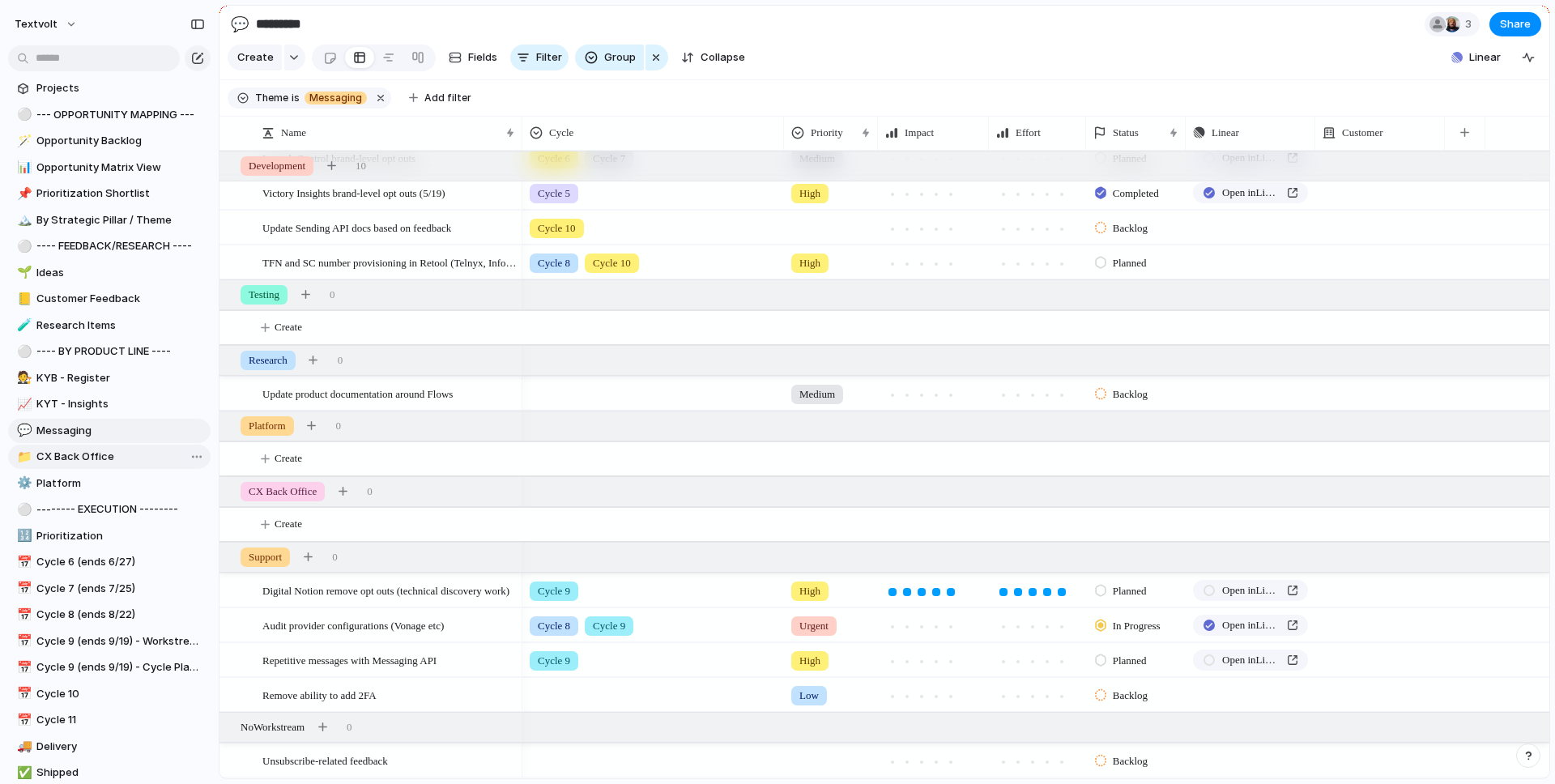
scroll to position [184, 0]
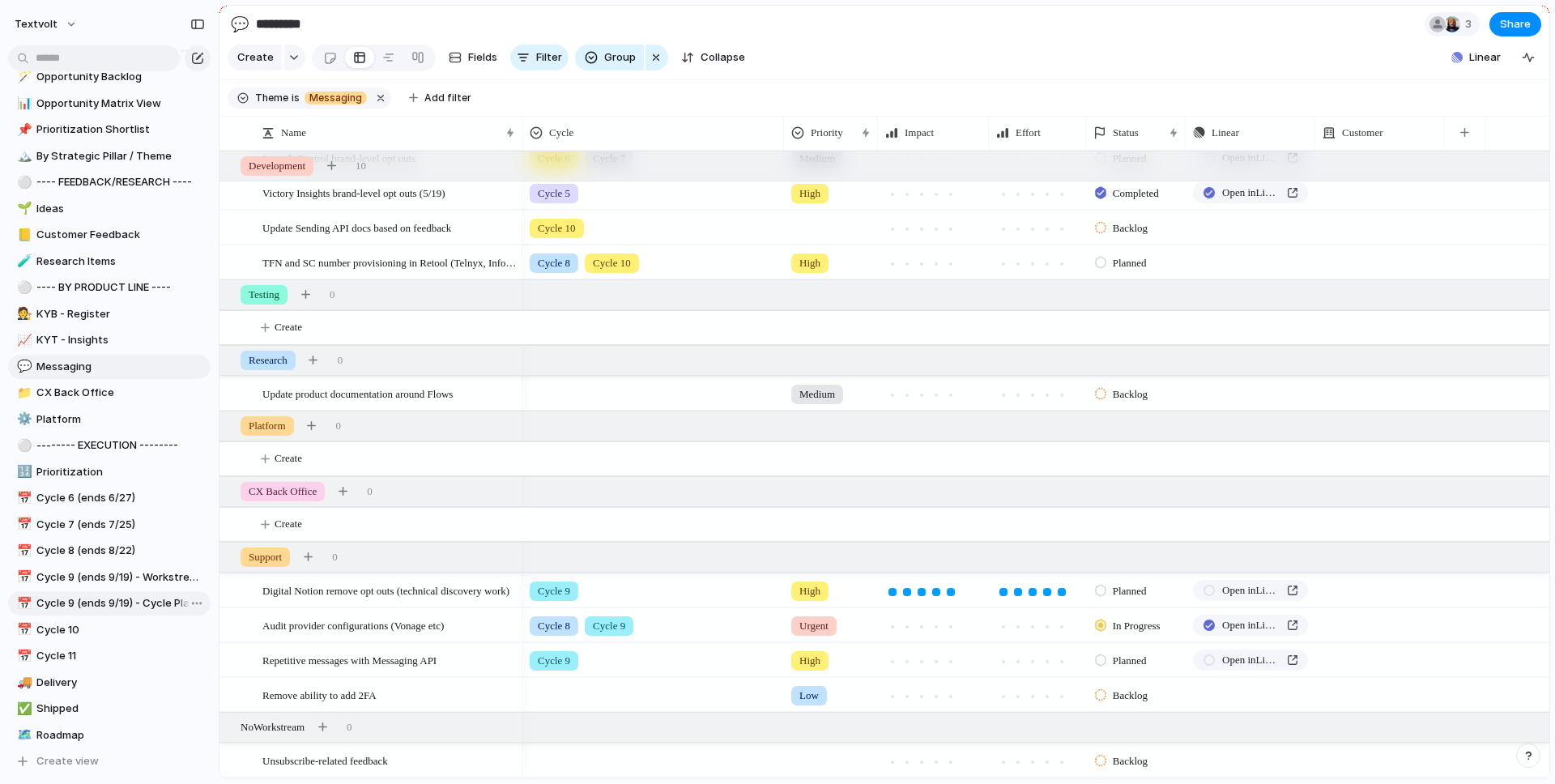
click at [124, 602] on span "Cycle 9 (ends 9/19) - Cycle Planning" at bounding box center [121, 603] width 168 height 17
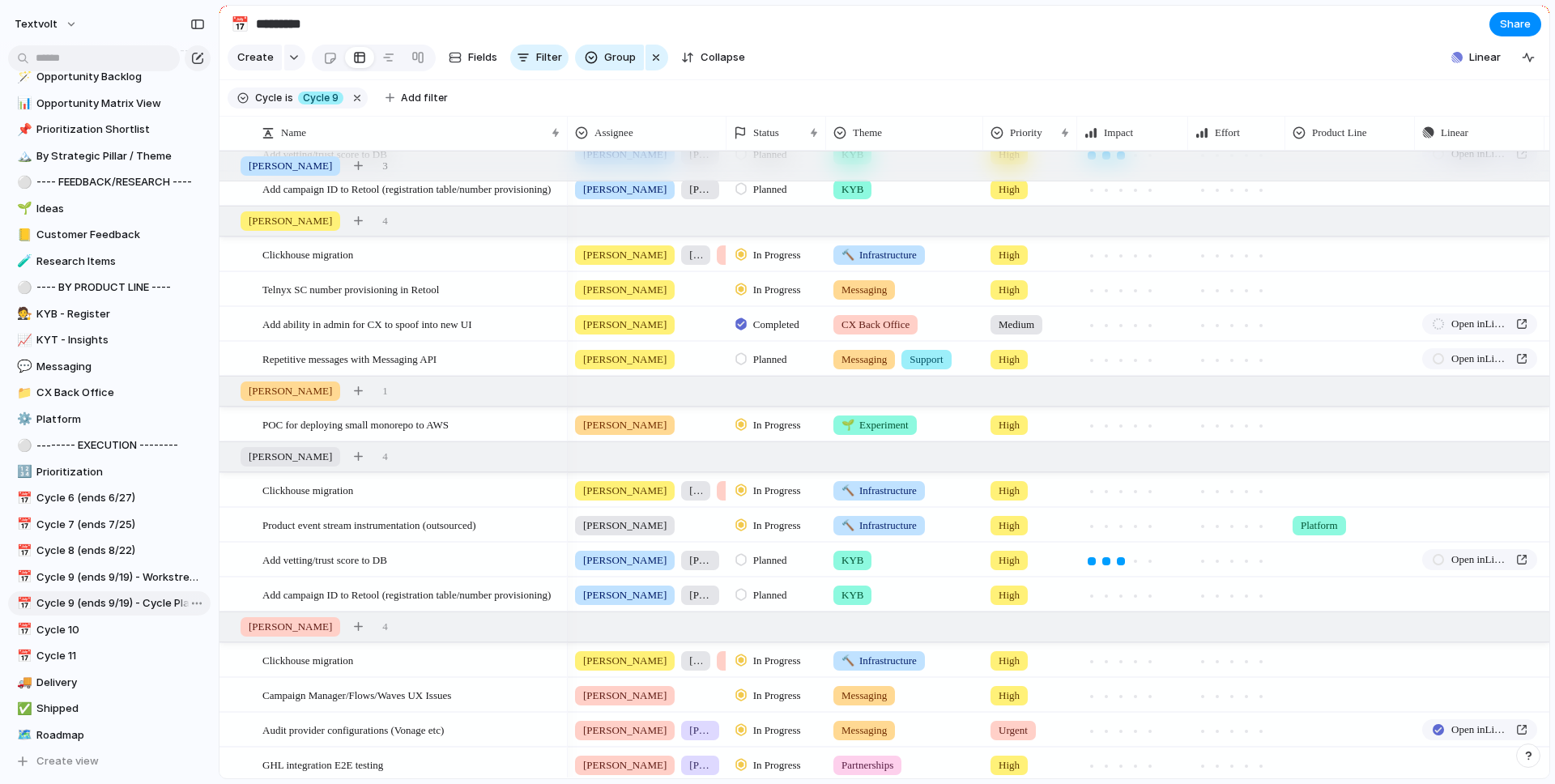
type input "**********"
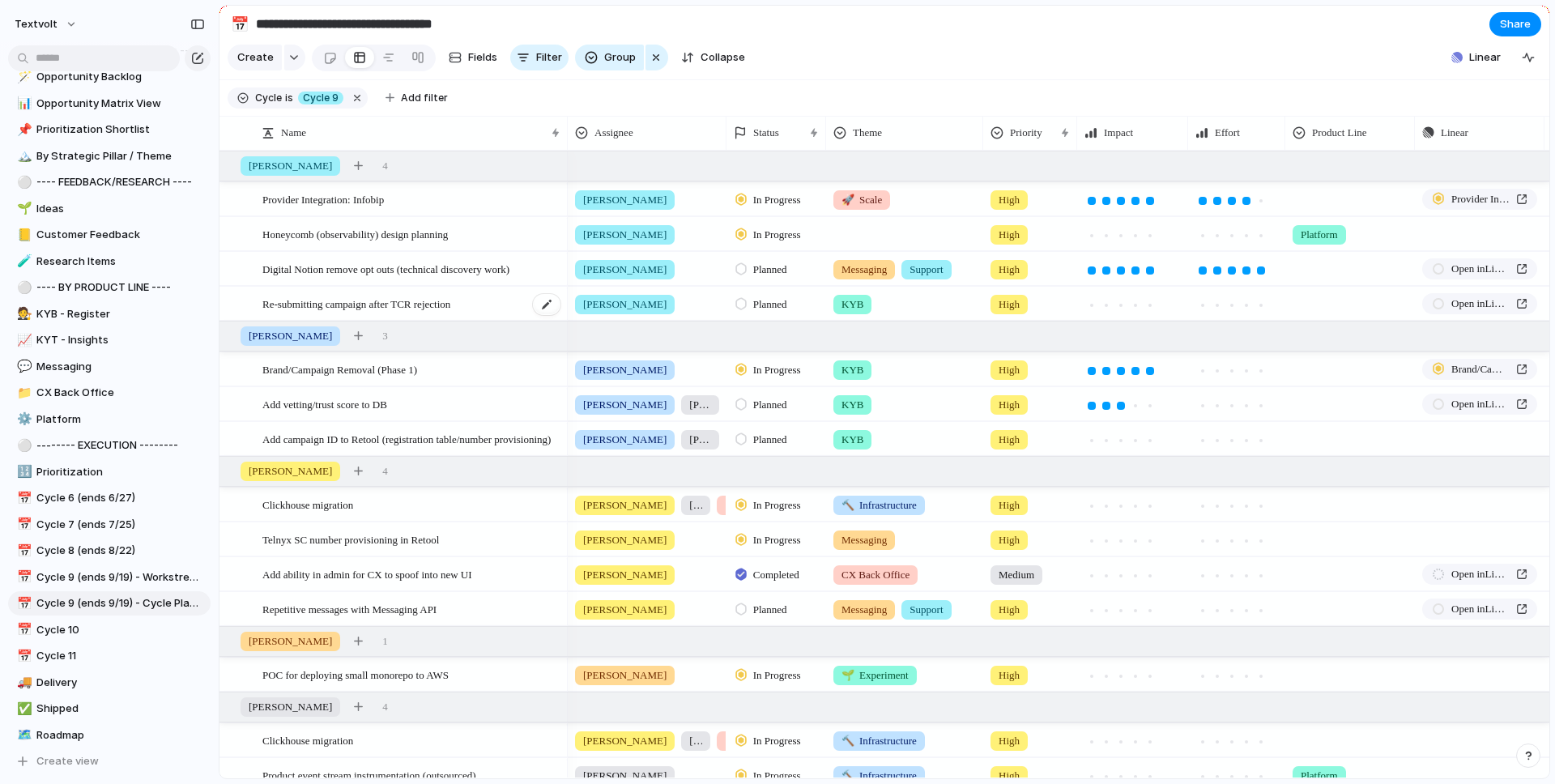
click at [378, 308] on span "Re-submitting campaign after TCR rejection" at bounding box center [356, 303] width 188 height 18
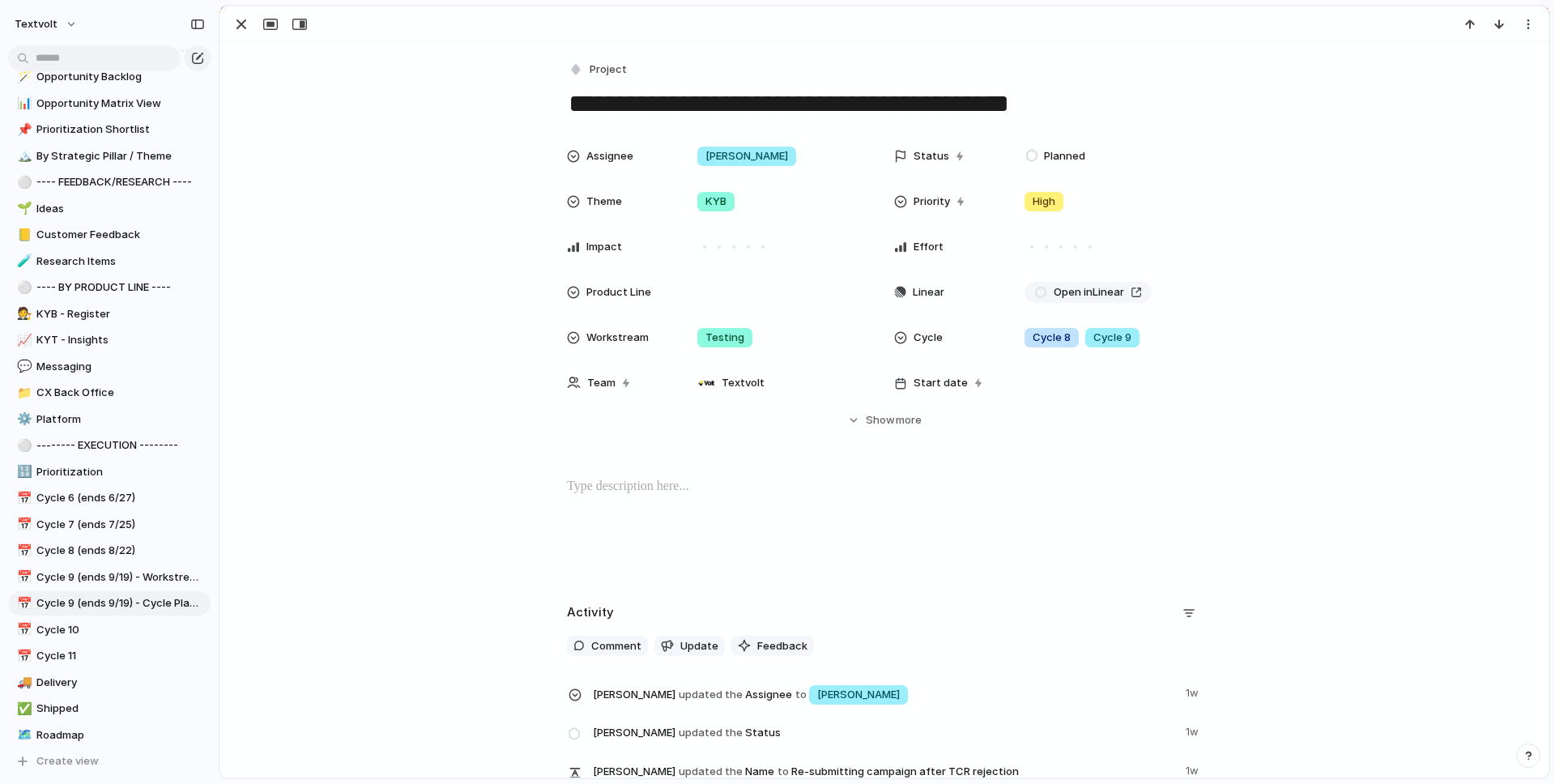
click at [696, 505] on div at bounding box center [884, 528] width 1289 height 103
click at [1099, 291] on span "Open in Linear" at bounding box center [1089, 292] width 71 height 17
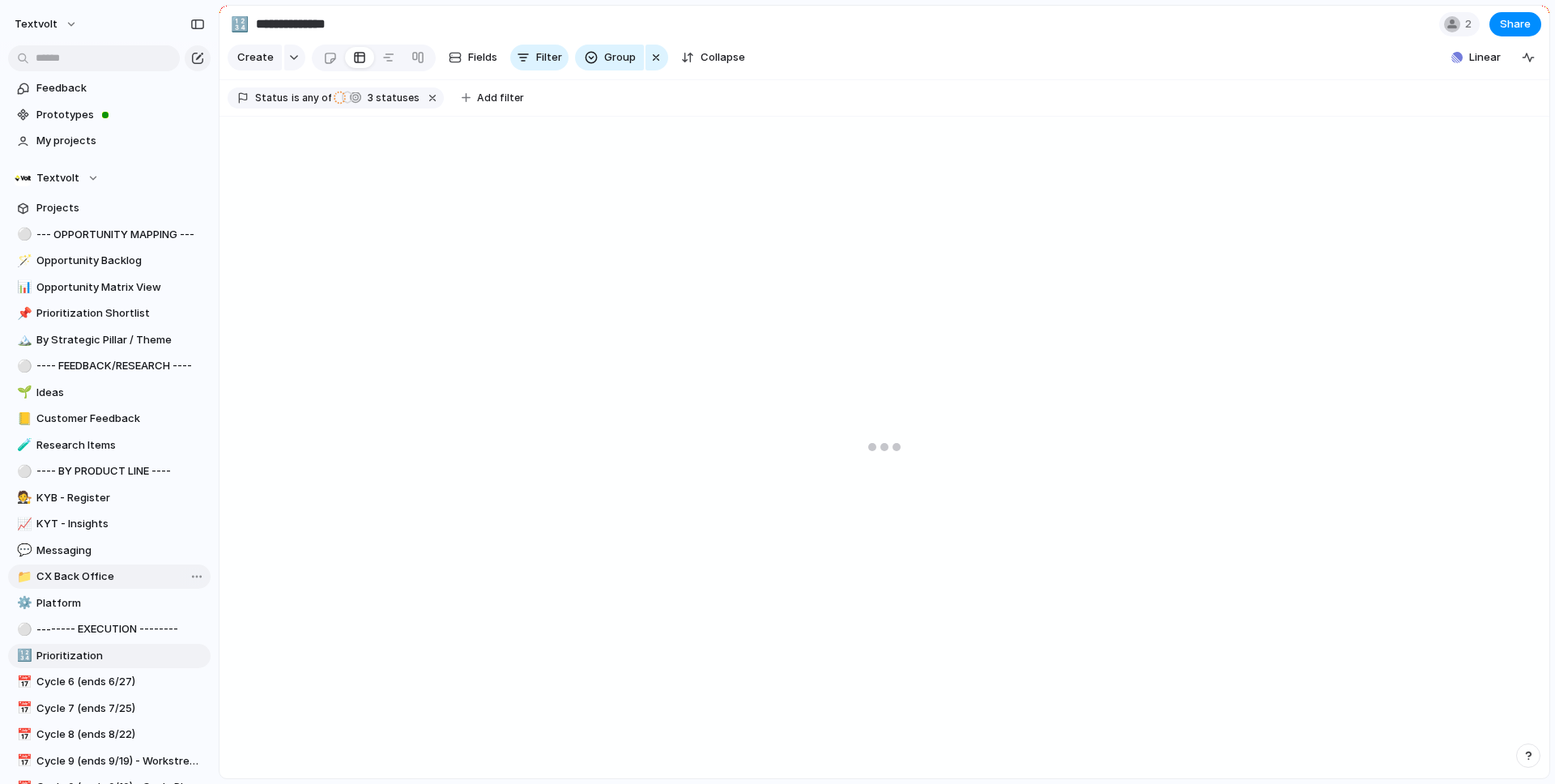
click at [102, 578] on span "CX Back Office" at bounding box center [121, 577] width 168 height 17
type input "**********"
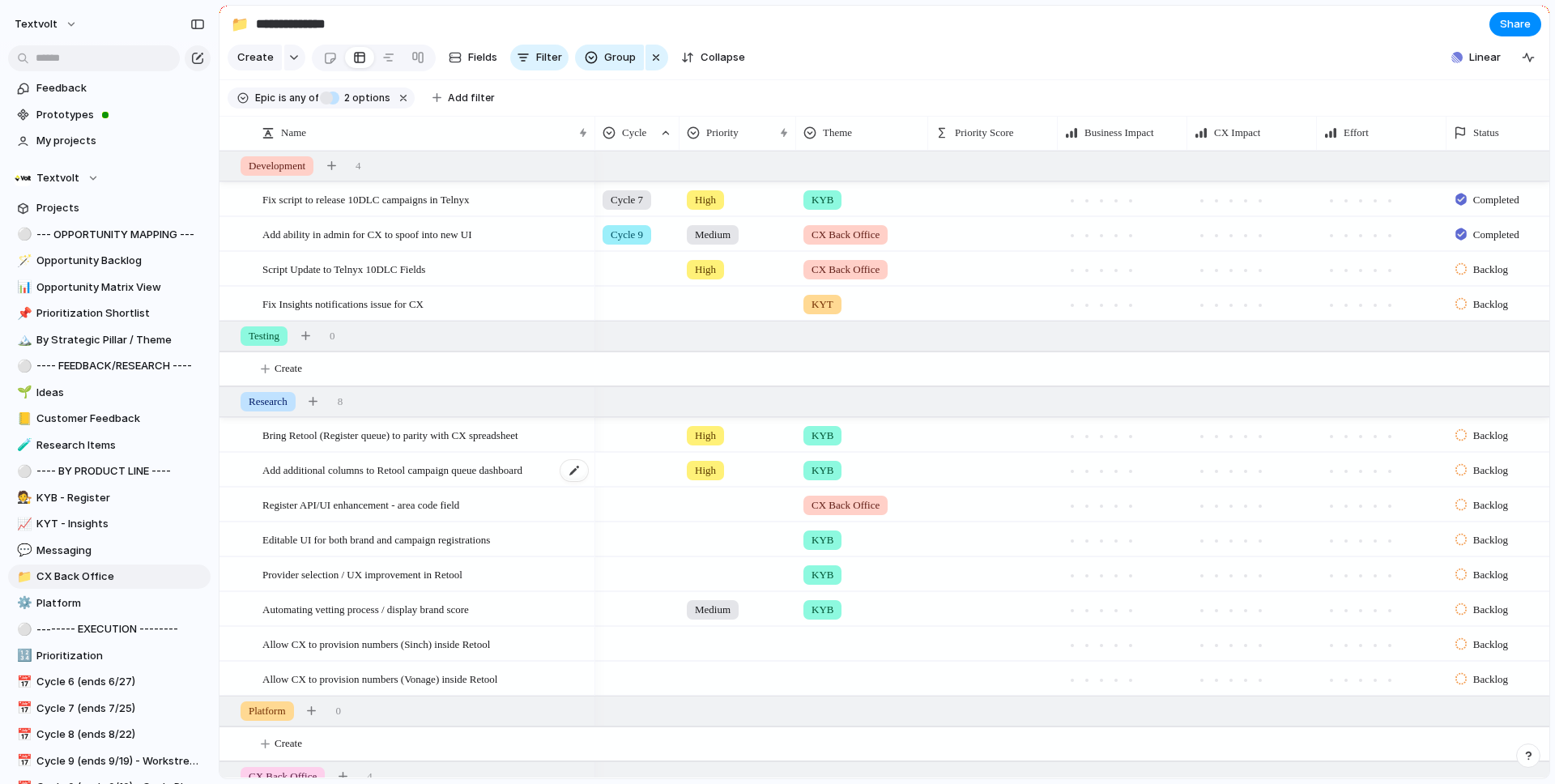
click at [487, 475] on span "Add additional columns to Retool campaign queue dashboard" at bounding box center [392, 469] width 260 height 18
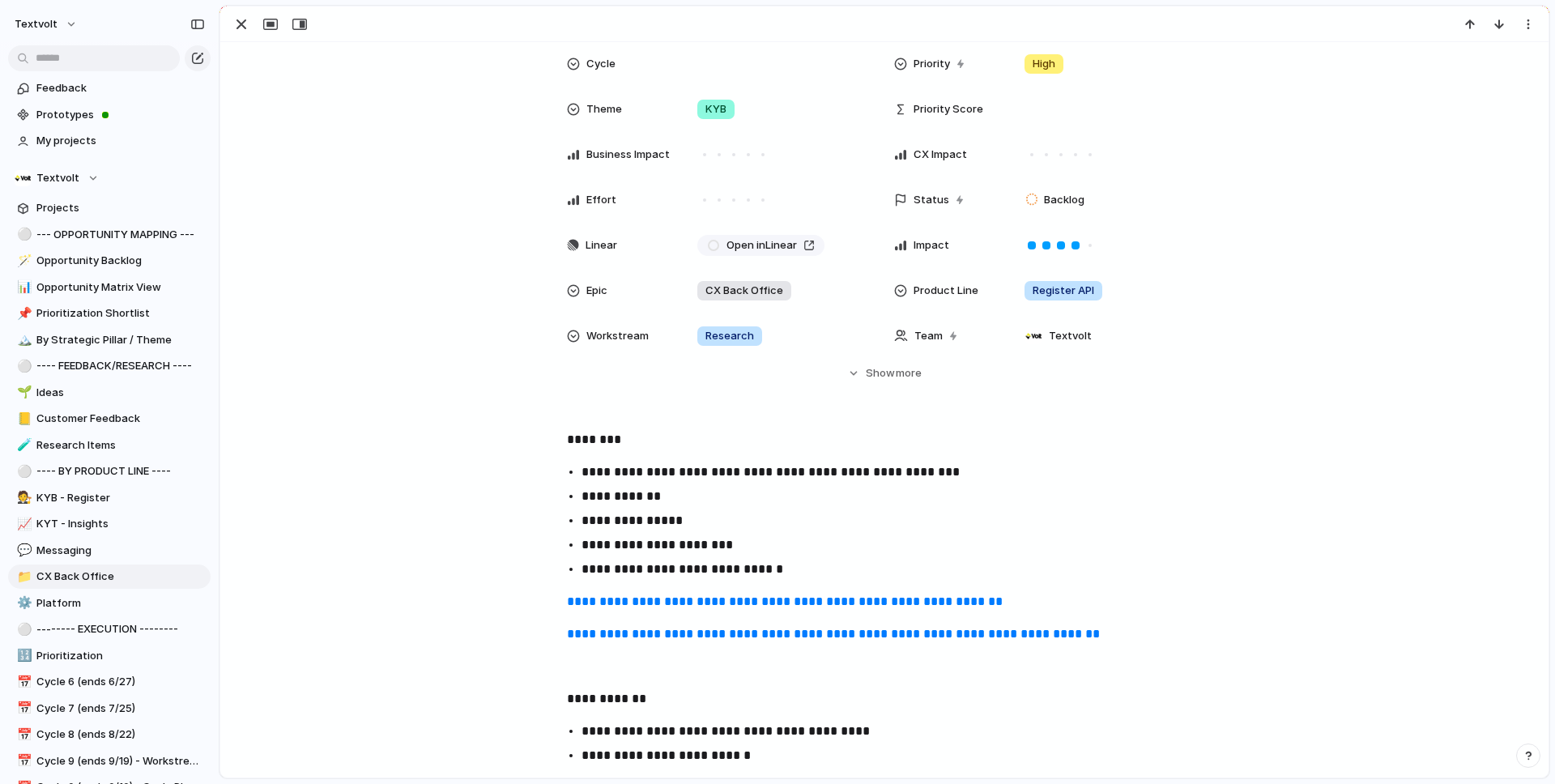
scroll to position [174, 0]
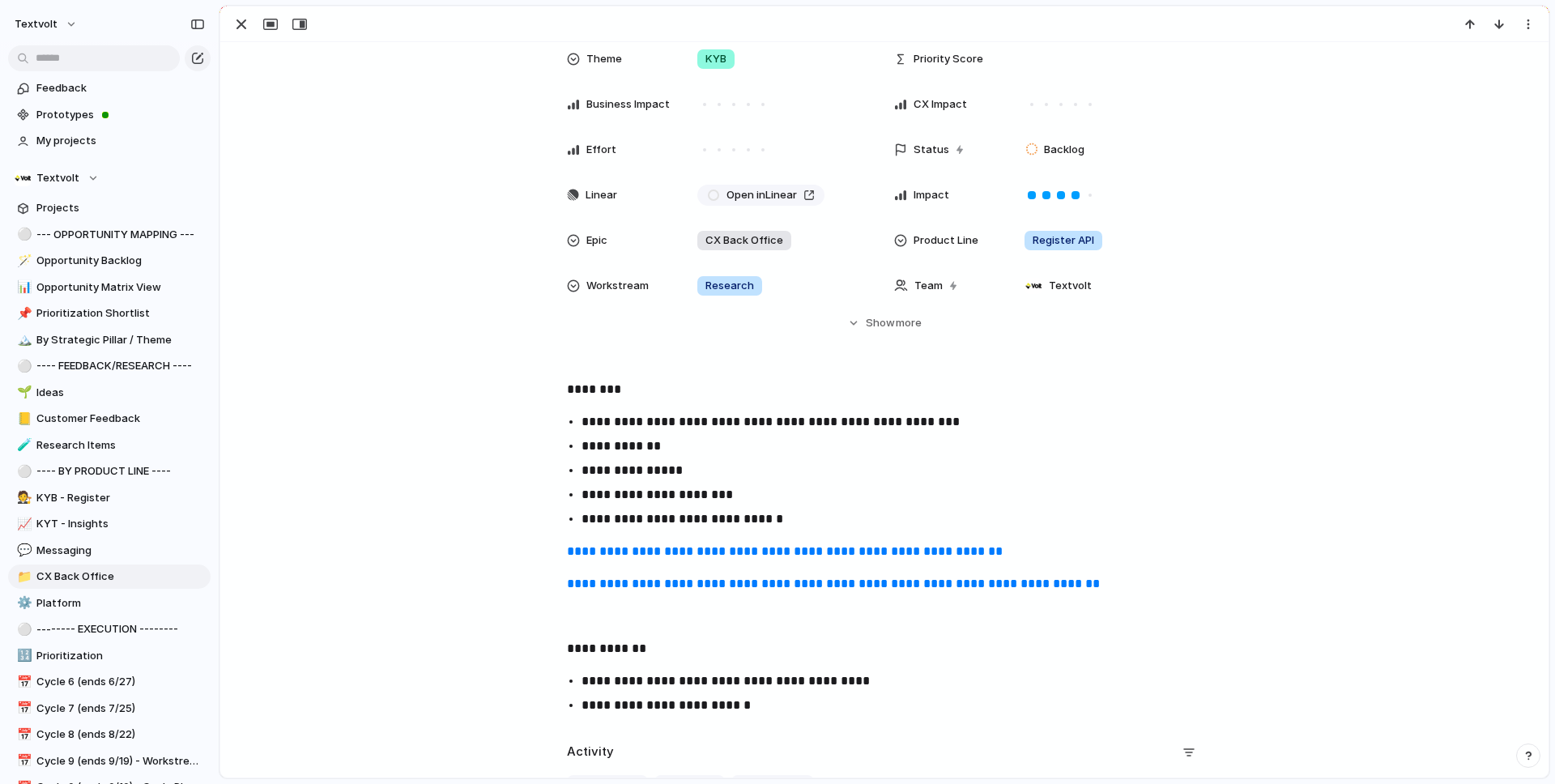
click at [812, 511] on p "**********" at bounding box center [898, 519] width 634 height 19
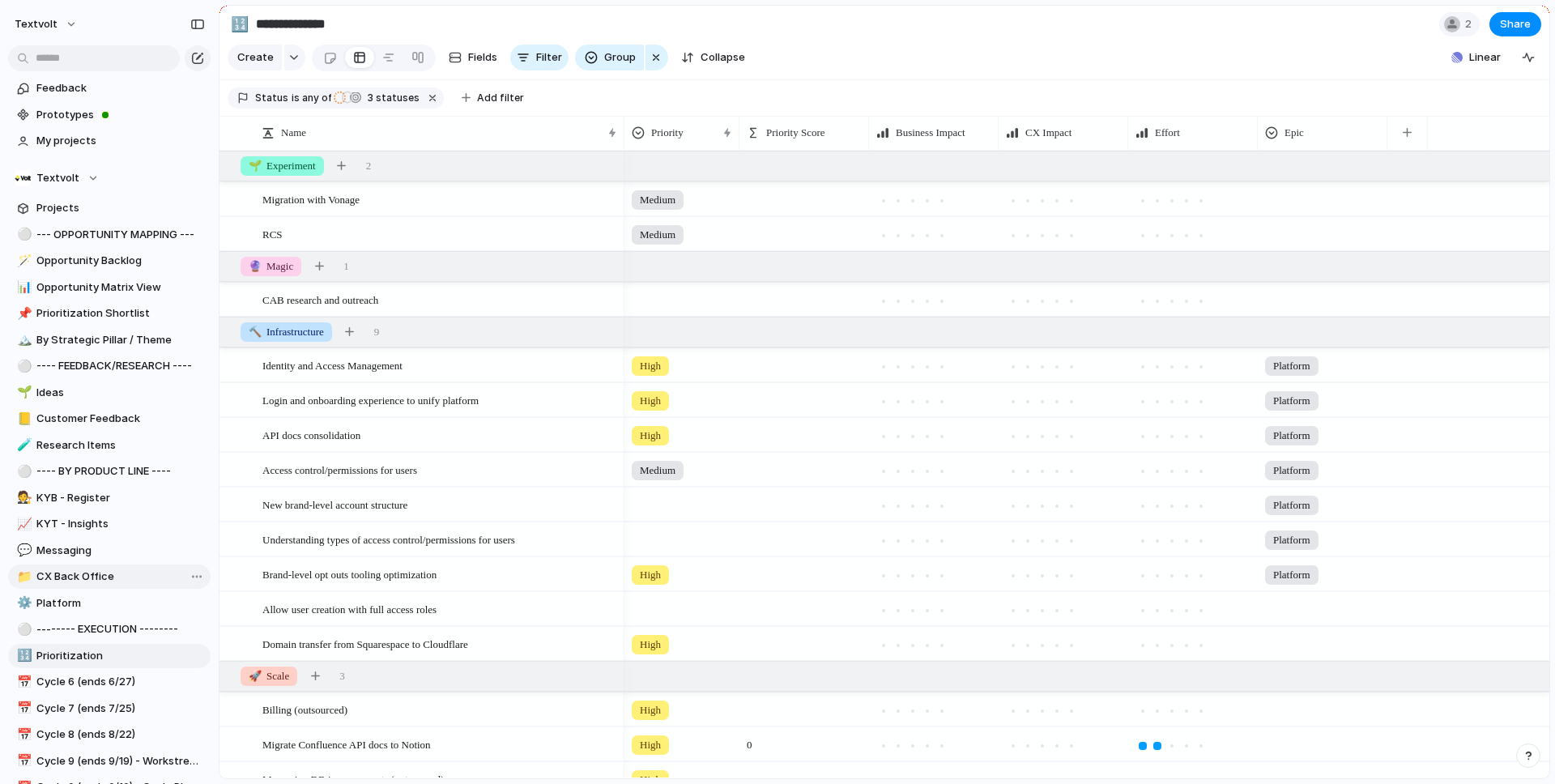
click at [68, 578] on span "CX Back Office" at bounding box center [121, 577] width 168 height 17
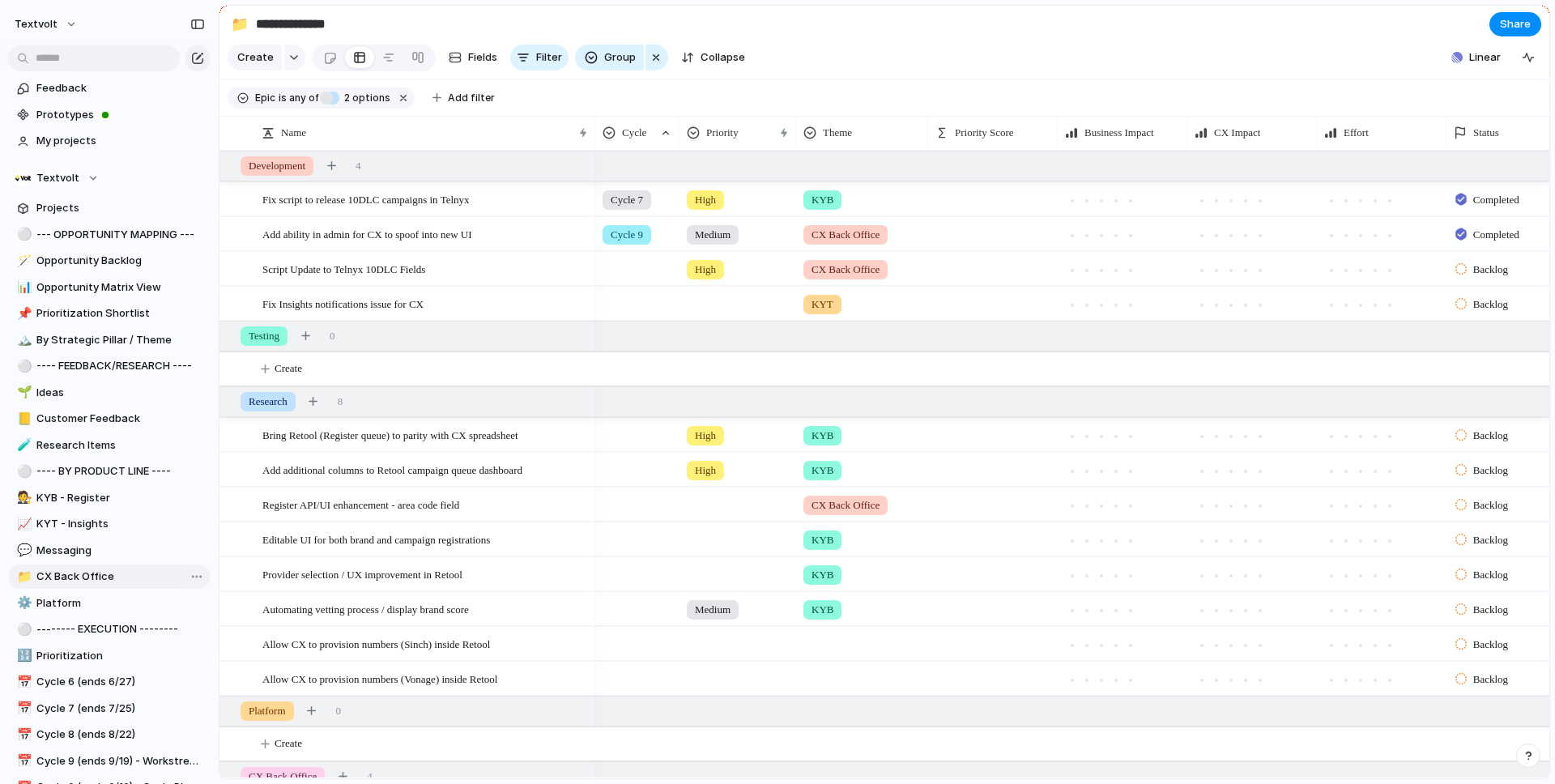
type input "**********"
click at [336, 170] on div "button" at bounding box center [332, 165] width 9 height 9
click at [342, 171] on button "button" at bounding box center [332, 166] width 23 height 23
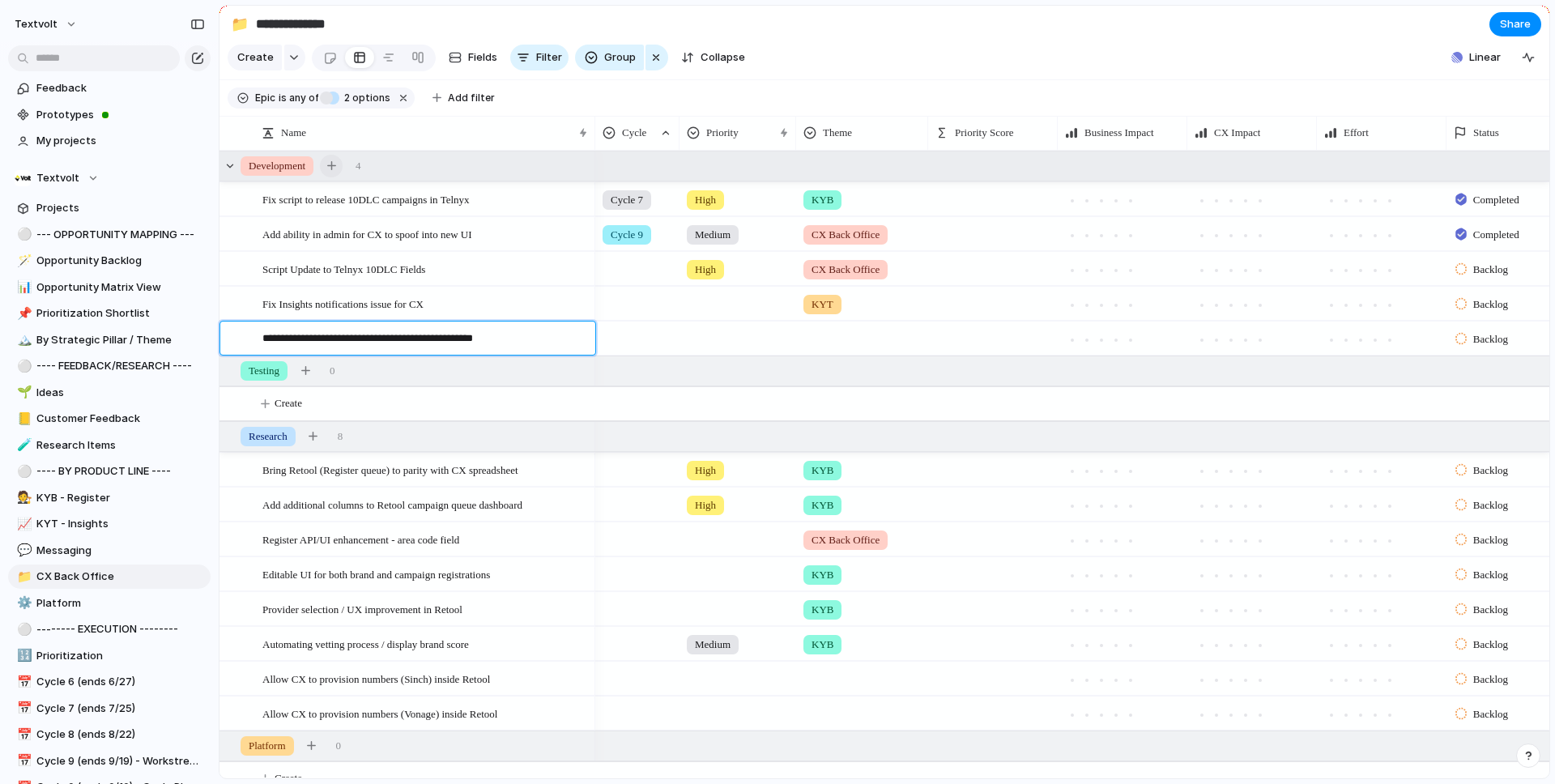
type textarea "**********"
click at [838, 332] on div at bounding box center [862, 335] width 130 height 27
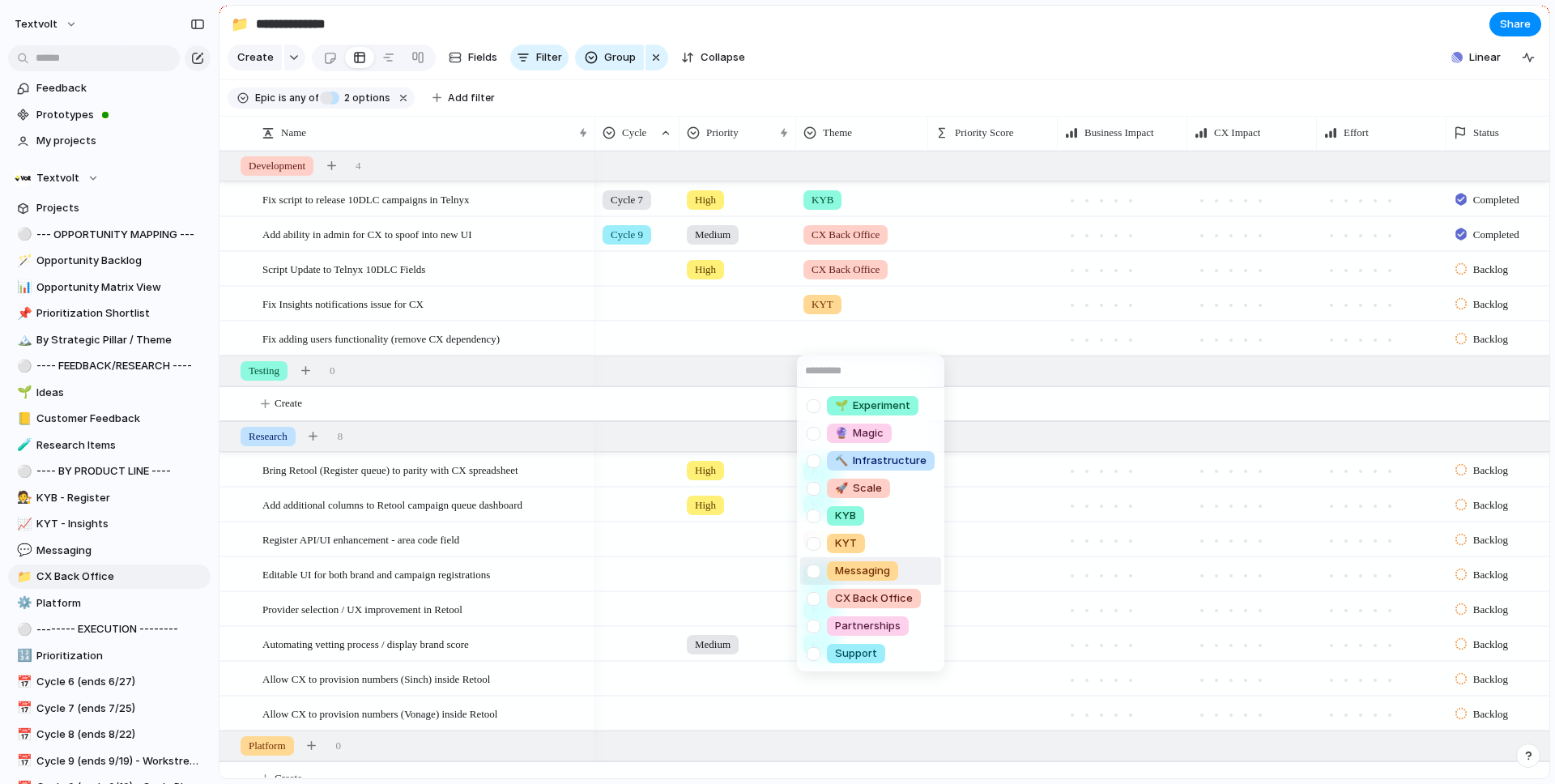
click at [816, 570] on div at bounding box center [813, 571] width 28 height 28
click at [865, 42] on div "🌱 Experiment 🔮 Magic 🔨 Infrastructure 🚀 Scale KYB KYT Messaging CX Back Office …" at bounding box center [777, 392] width 1555 height 784
